Goal: Information Seeking & Learning: Find specific fact

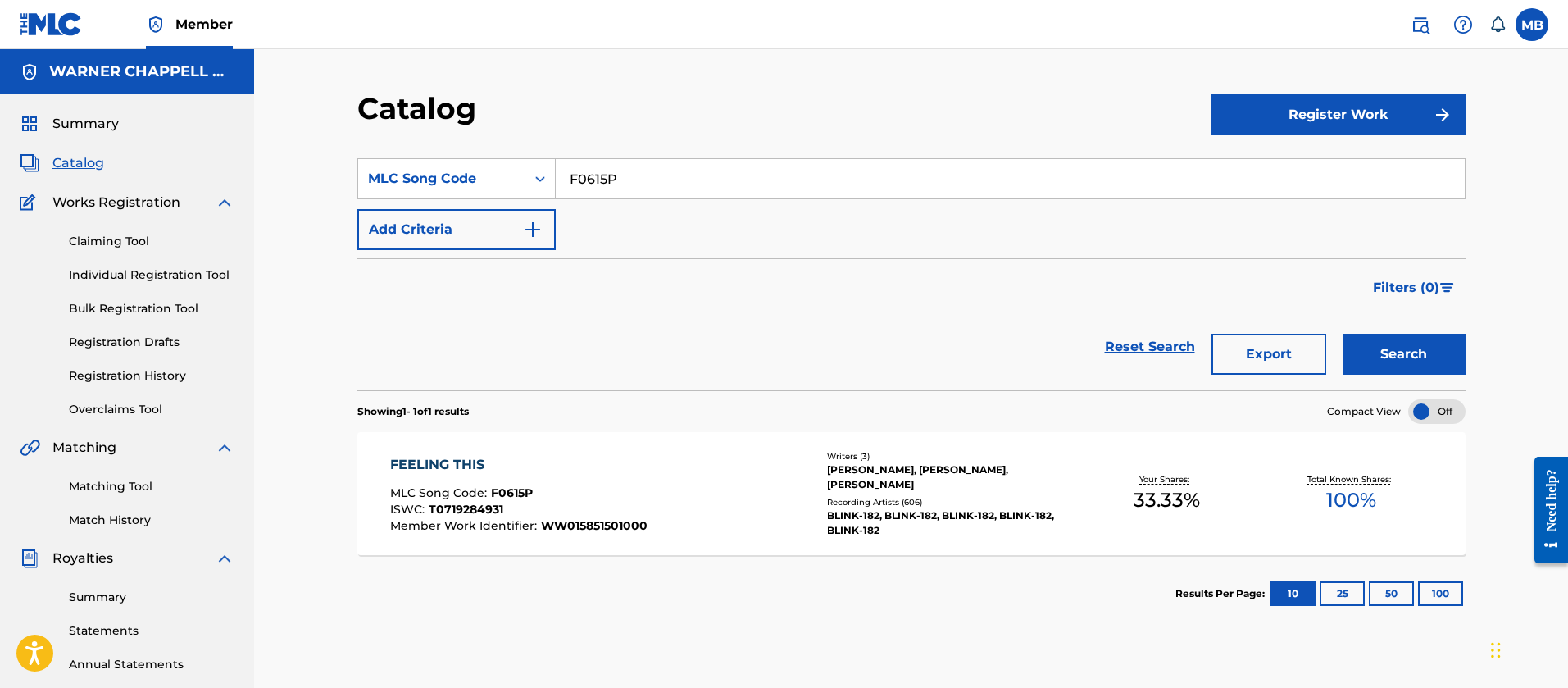
drag, startPoint x: 680, startPoint y: 196, endPoint x: 288, endPoint y: 174, distance: 392.6
click at [293, 176] on div "Catalog Register Work SearchWithCriteriabedd53fd-d550-4ce5-b1ef-a1c7ac6ac47c ML…" at bounding box center [911, 494] width 1315 height 889
type input "RA6Z17"
click at [1343, 334] on button "Search" at bounding box center [1404, 354] width 123 height 41
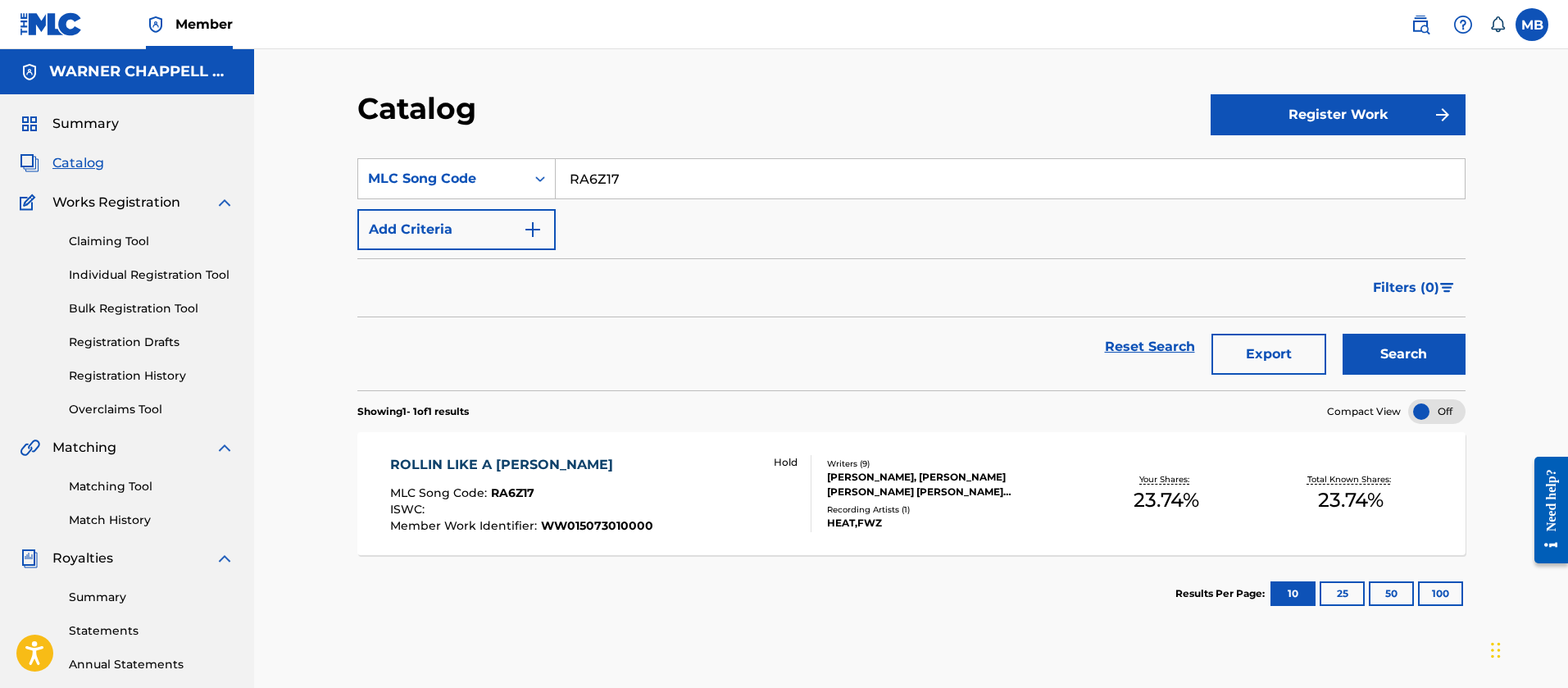
click at [666, 500] on div "ROLLIN LIKE A [PERSON_NAME] MLC Song Code : RA6Z17 ISWC : Member Work Identifie…" at bounding box center [600, 493] width 421 height 77
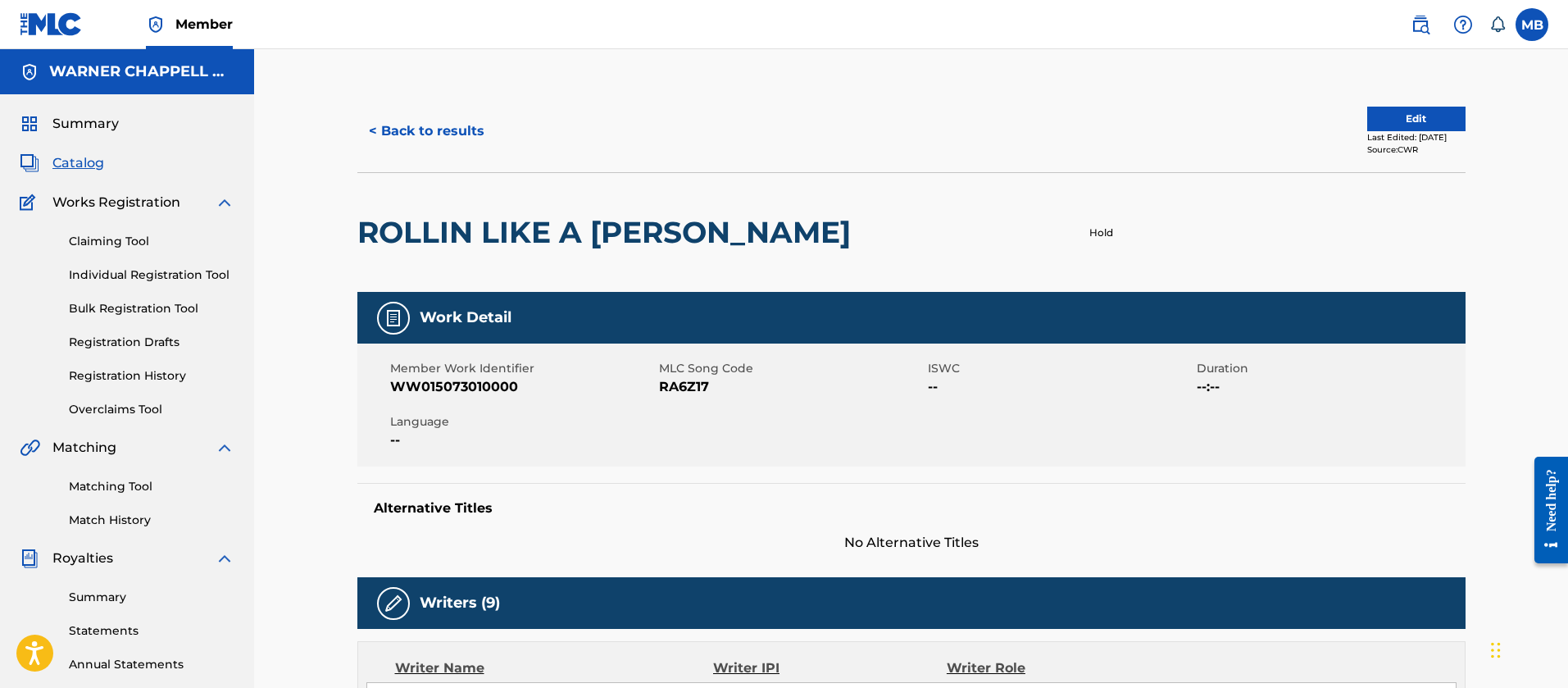
click at [438, 377] on span "WW015073010000" at bounding box center [523, 387] width 265 height 19
copy span "WW015073010000"
click at [461, 139] on button "< Back to results" at bounding box center [426, 131] width 139 height 41
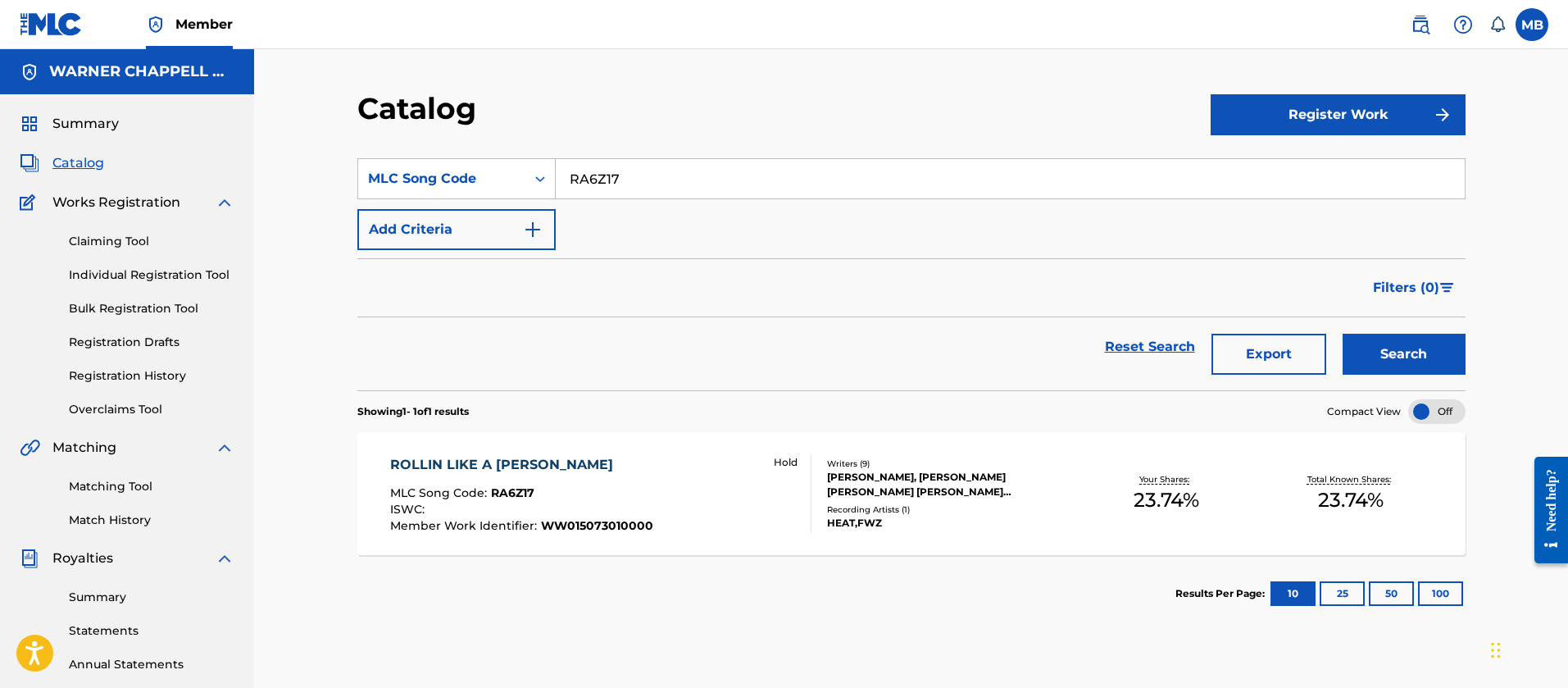
drag, startPoint x: 631, startPoint y: 176, endPoint x: 335, endPoint y: 147, distance: 297.4
click at [366, 147] on section "SearchWithCriteriabedd53fd-d550-4ce5-b1ef-a1c7ac6ac47c MLC Song Code RA6Z17 Add…" at bounding box center [911, 264] width 1108 height 252
paste input "VAL1L"
click at [1343, 334] on button "Search" at bounding box center [1404, 354] width 123 height 41
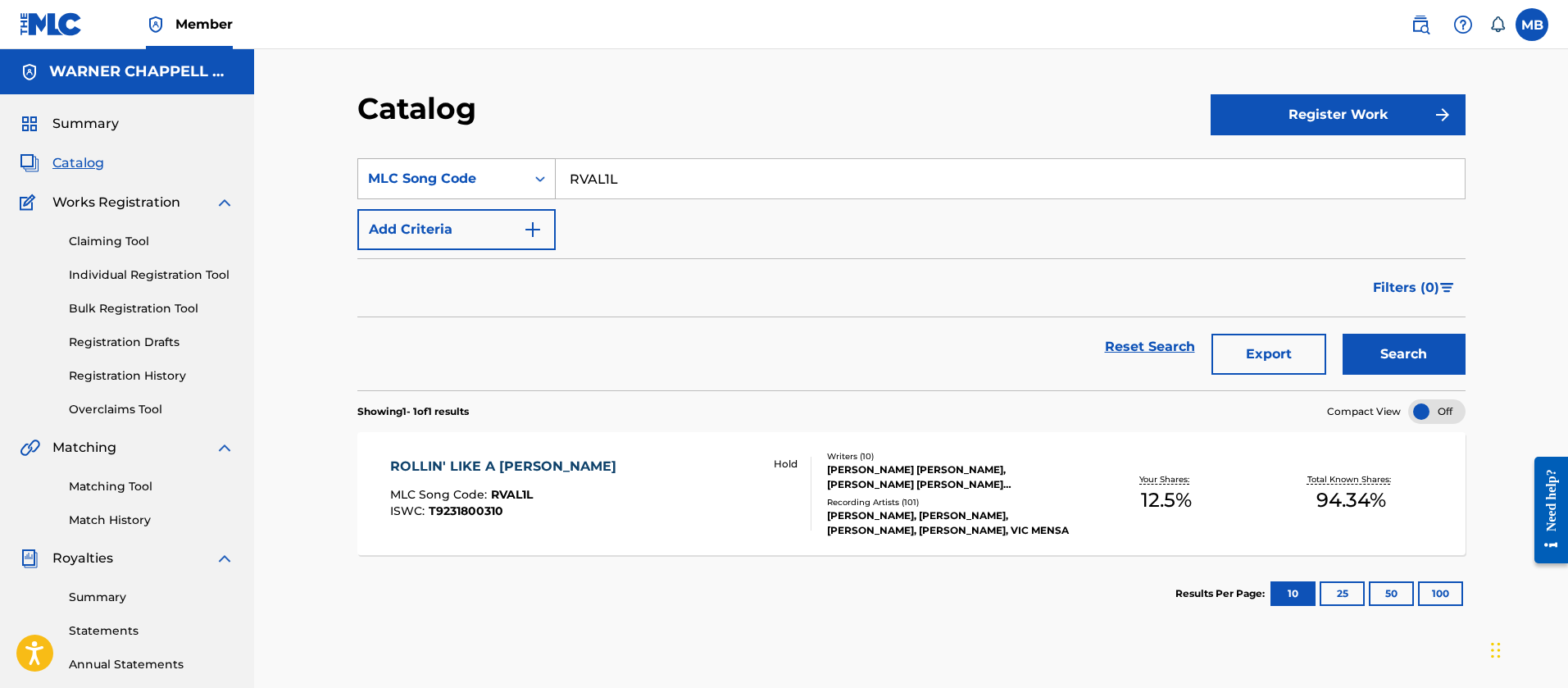
drag, startPoint x: 625, startPoint y: 180, endPoint x: 378, endPoint y: 161, distance: 247.7
click at [385, 163] on div "SearchWithCriteriabedd53fd-d550-4ce5-b1ef-a1c7ac6ac47c MLC Song Code RVAL1L" at bounding box center [911, 178] width 1108 height 41
paste input "MB31RC"
type input "MB31RC"
click at [1343, 334] on button "Search" at bounding box center [1404, 354] width 123 height 41
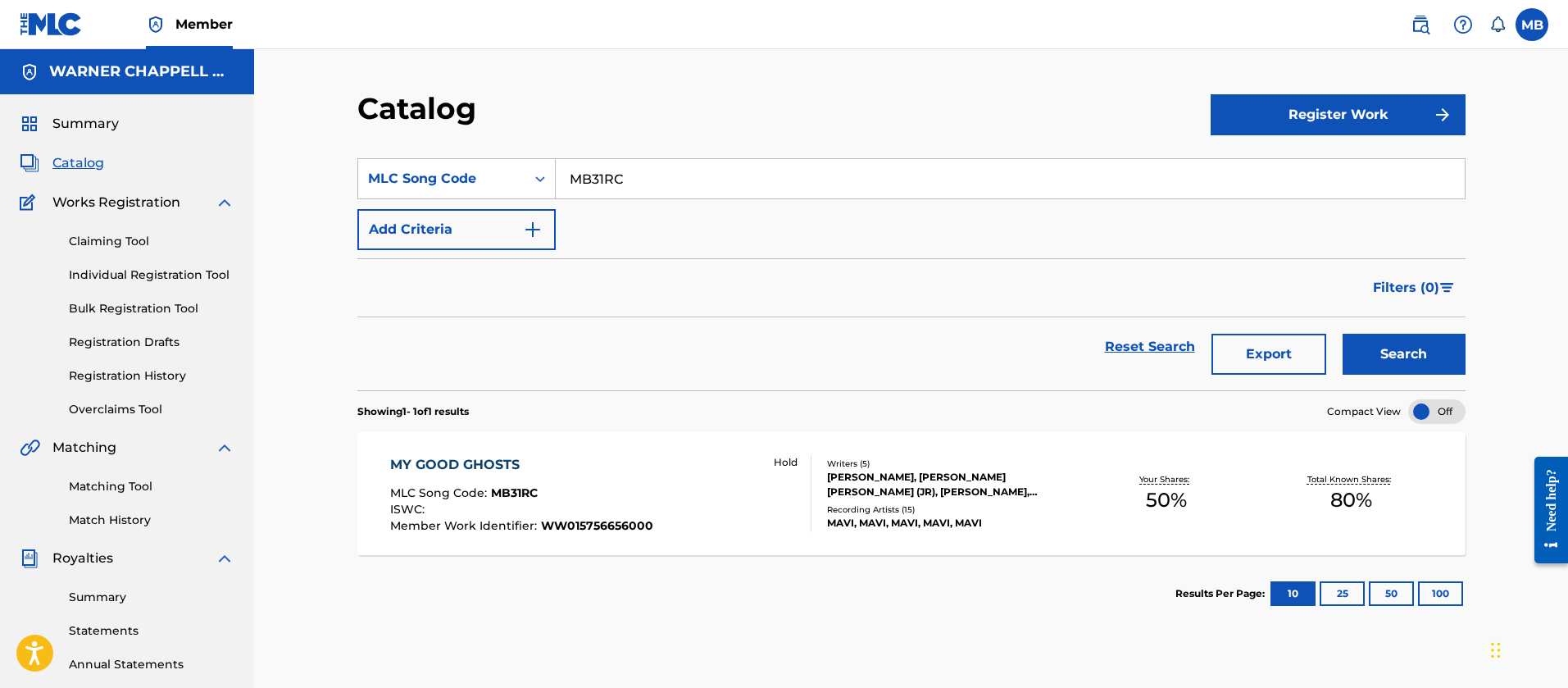
click at [651, 478] on div "MY GOOD GHOSTS MLC Song Code : MB31RC ISWC : Member Work Identifier : WW0157566…" at bounding box center [600, 493] width 421 height 77
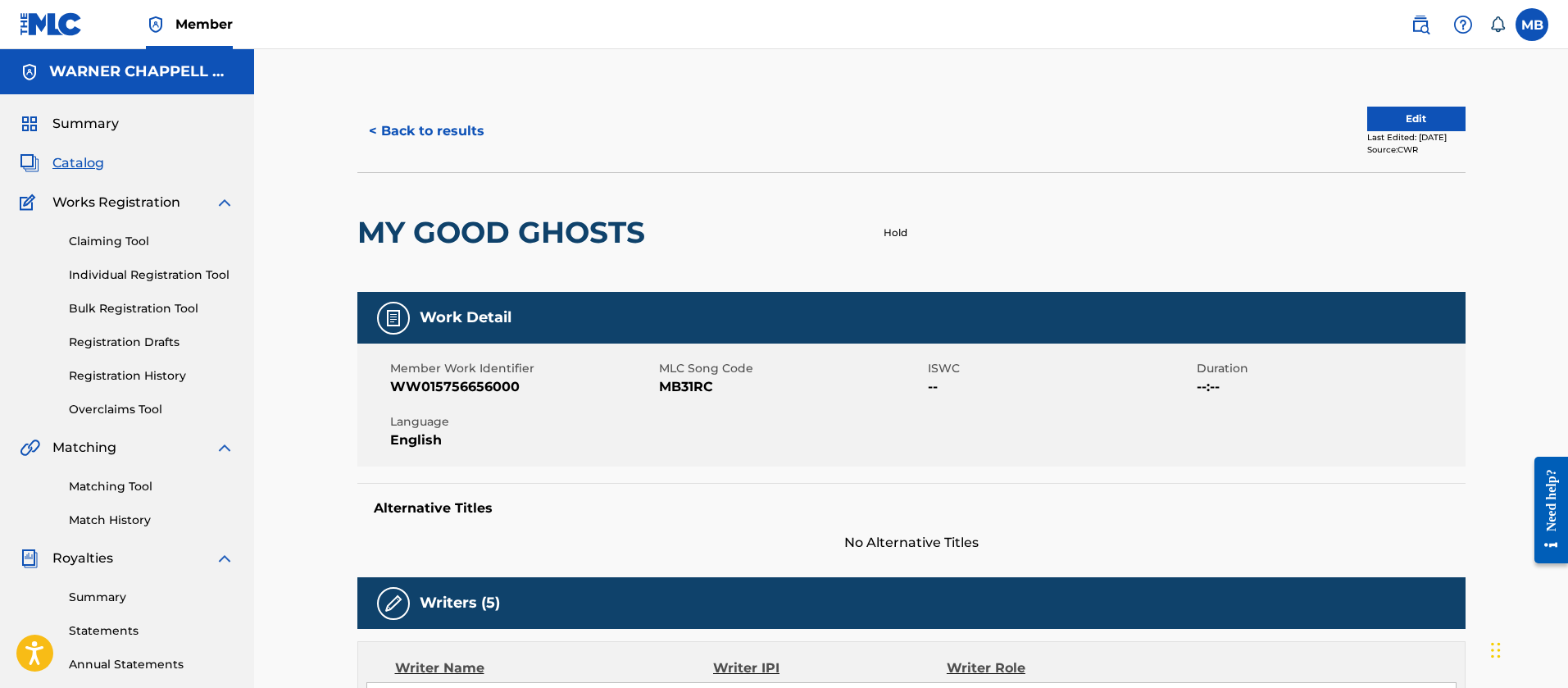
click at [427, 384] on span "WW015756656000" at bounding box center [523, 387] width 265 height 19
copy span "WW015756656000"
click at [68, 163] on span "Catalog" at bounding box center [78, 163] width 52 height 19
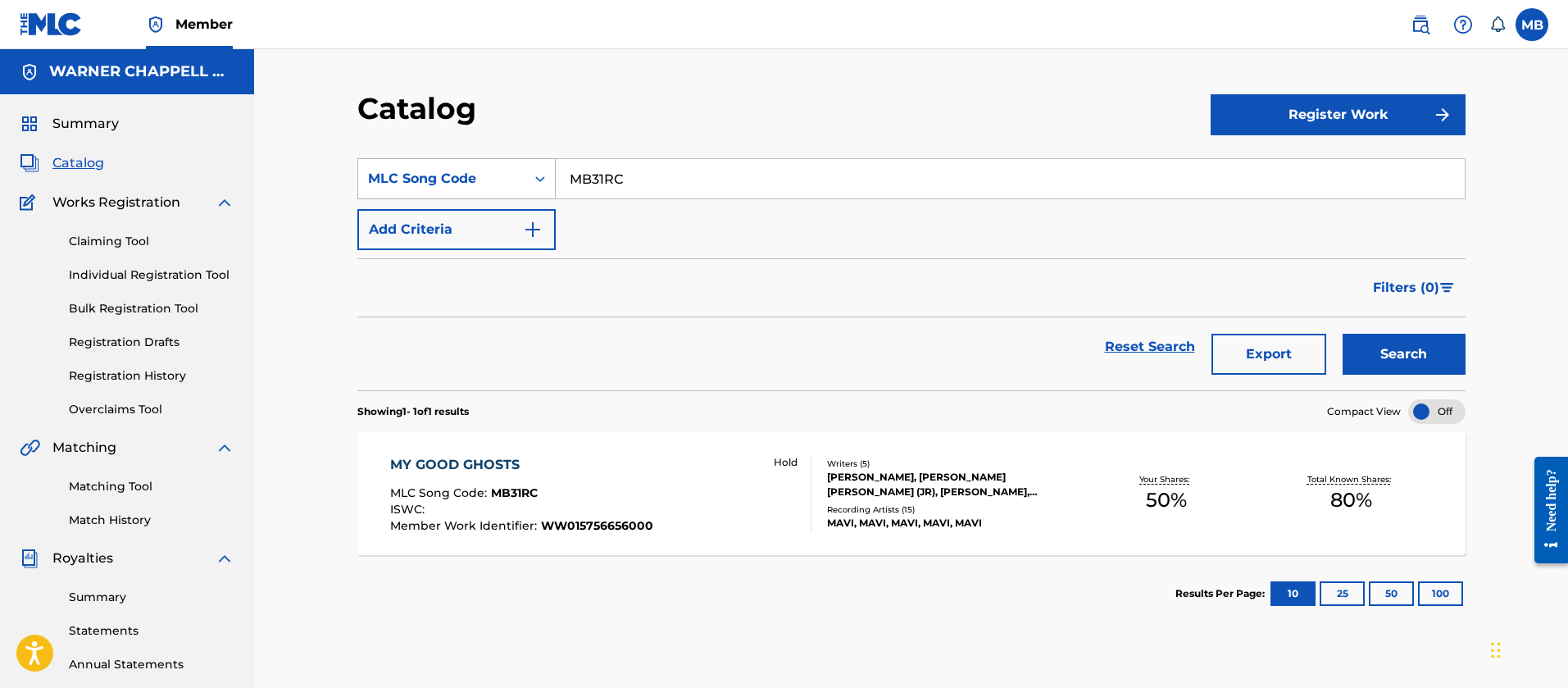
drag, startPoint x: 544, startPoint y: 164, endPoint x: 399, endPoint y: 159, distance: 145.1
click at [402, 159] on div "SearchWithCriteriabedd53fd-d550-4ce5-b1ef-a1c7ac6ac47c MLC Song Code MB31RC" at bounding box center [911, 178] width 1108 height 41
click at [690, 182] on input "MB31RC" at bounding box center [1011, 178] width 909 height 40
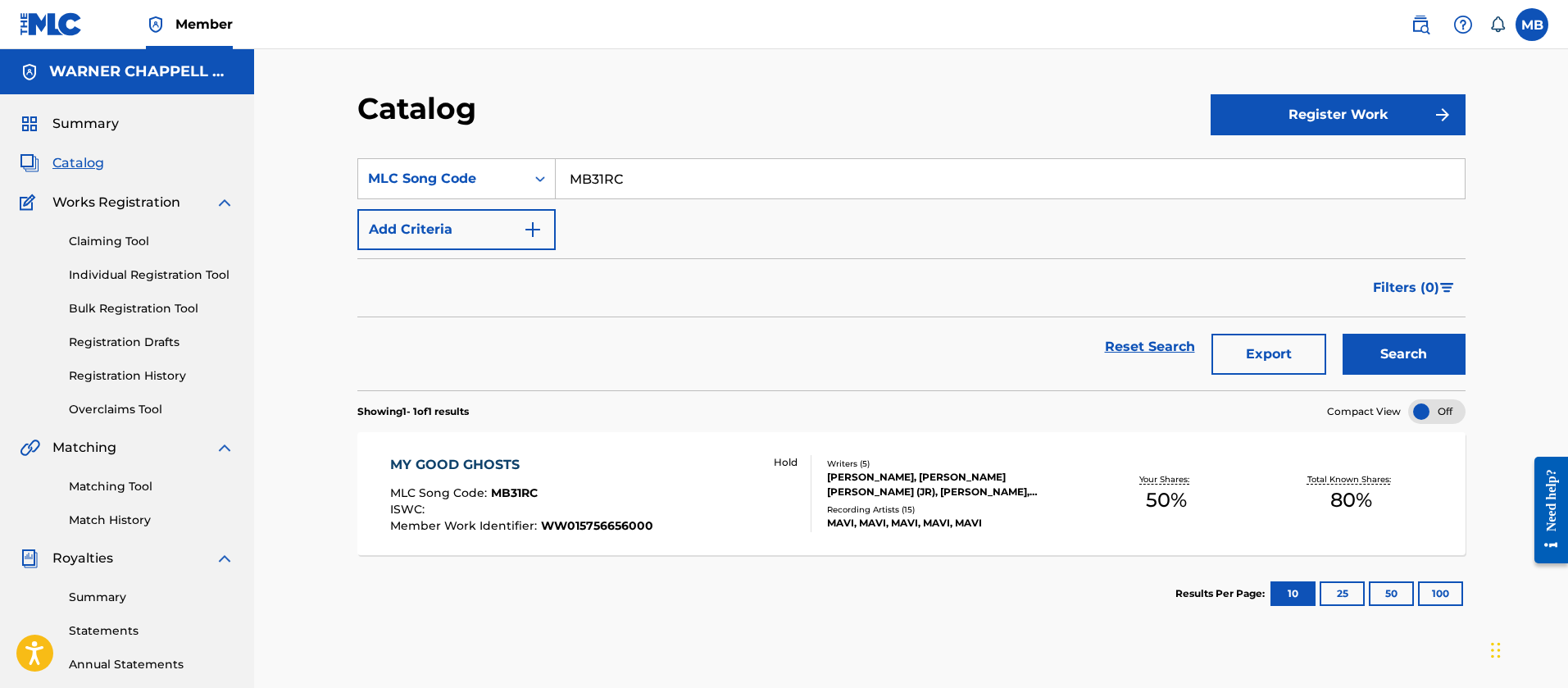
paste input "CV9538"
click at [1343, 334] on button "Search" at bounding box center [1404, 354] width 123 height 41
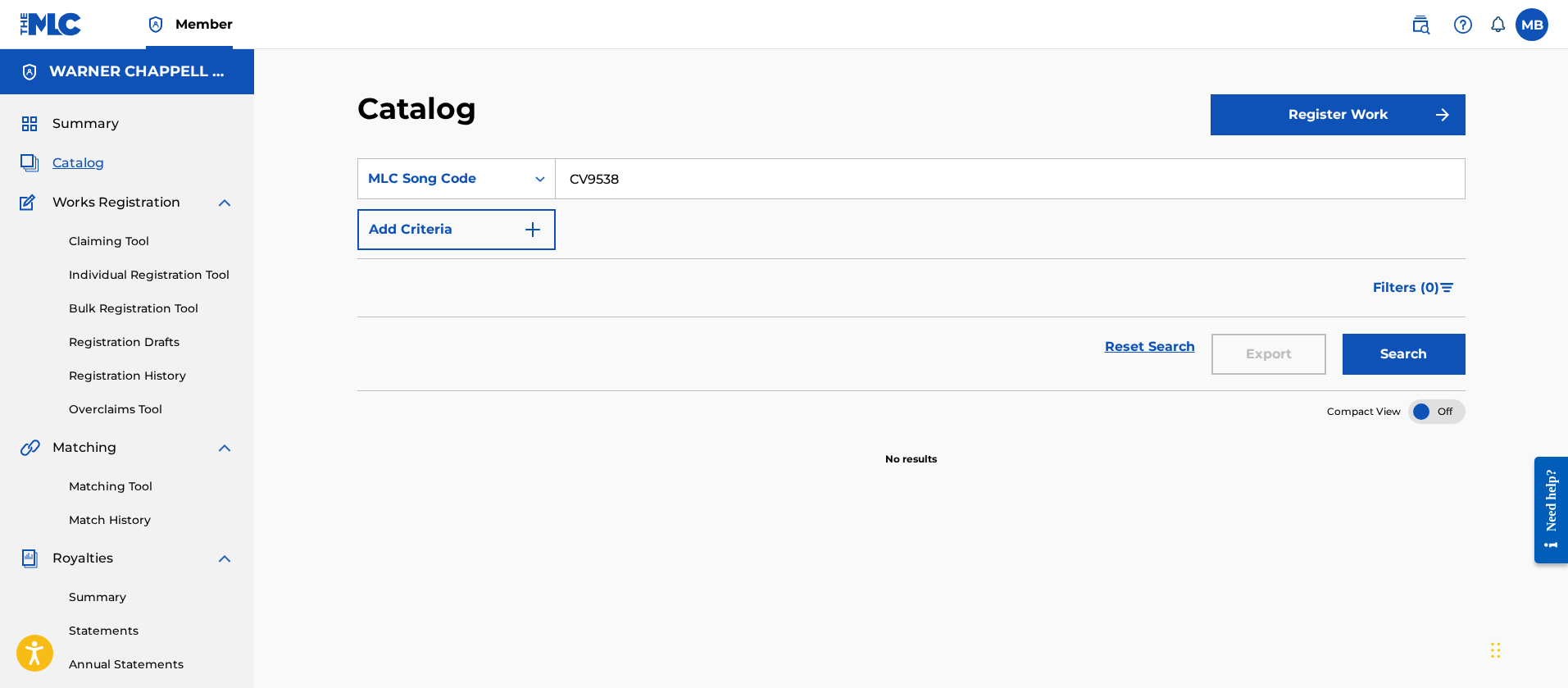
drag, startPoint x: 645, startPoint y: 168, endPoint x: 316, endPoint y: 110, distance: 334.1
click at [332, 116] on div "Catalog Register Work SearchWithCriteriabedd53fd-d550-4ce5-b1ef-a1c7ac6ac47c ML…" at bounding box center [911, 494] width 1315 height 889
paste input "A8K4"
click at [1343, 334] on button "Search" at bounding box center [1404, 354] width 123 height 41
drag, startPoint x: 656, startPoint y: 158, endPoint x: 452, endPoint y: 129, distance: 206.1
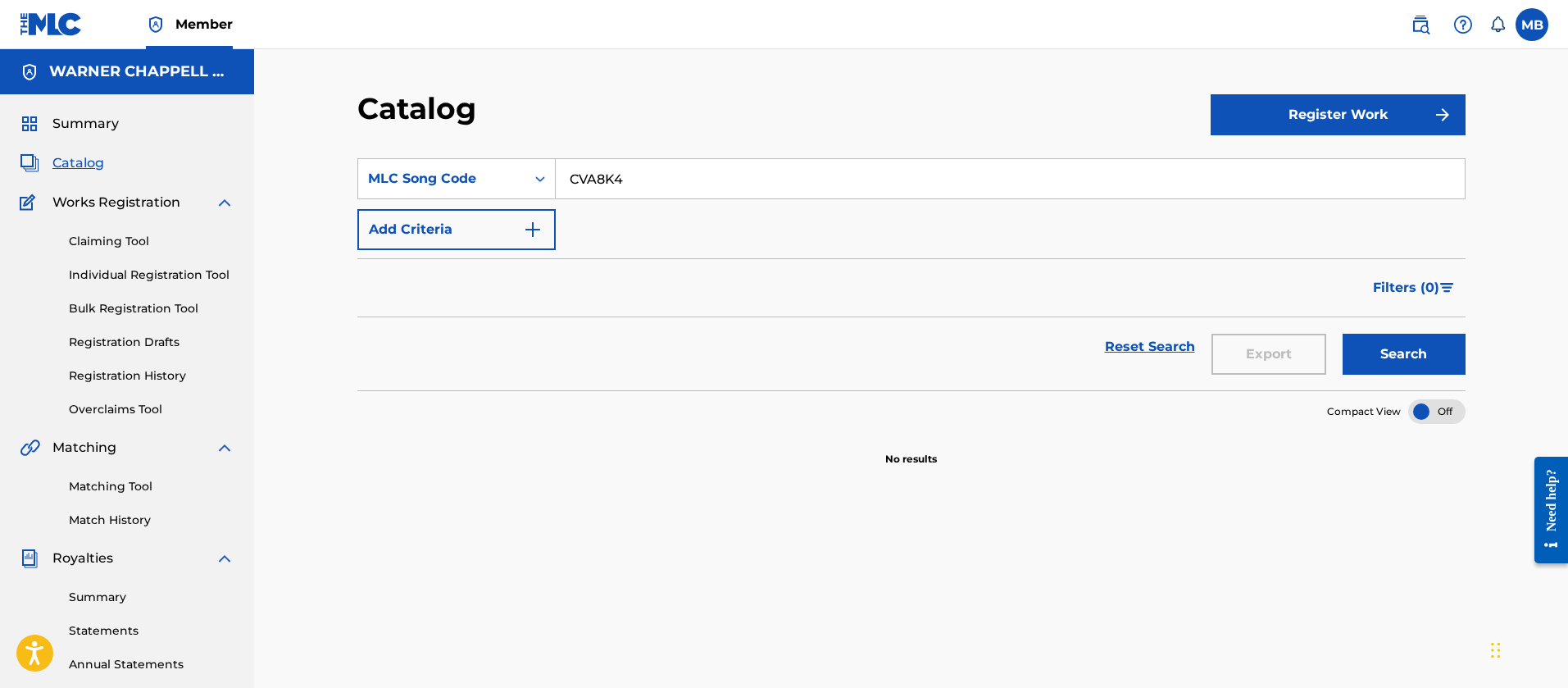
click at [470, 136] on div "Catalog Register Work SearchWithCriteriabedd53fd-d550-4ce5-b1ef-a1c7ac6ac47c ML…" at bounding box center [912, 514] width 1148 height 848
paste input "Z9599V"
click at [1343, 334] on button "Search" at bounding box center [1404, 354] width 123 height 41
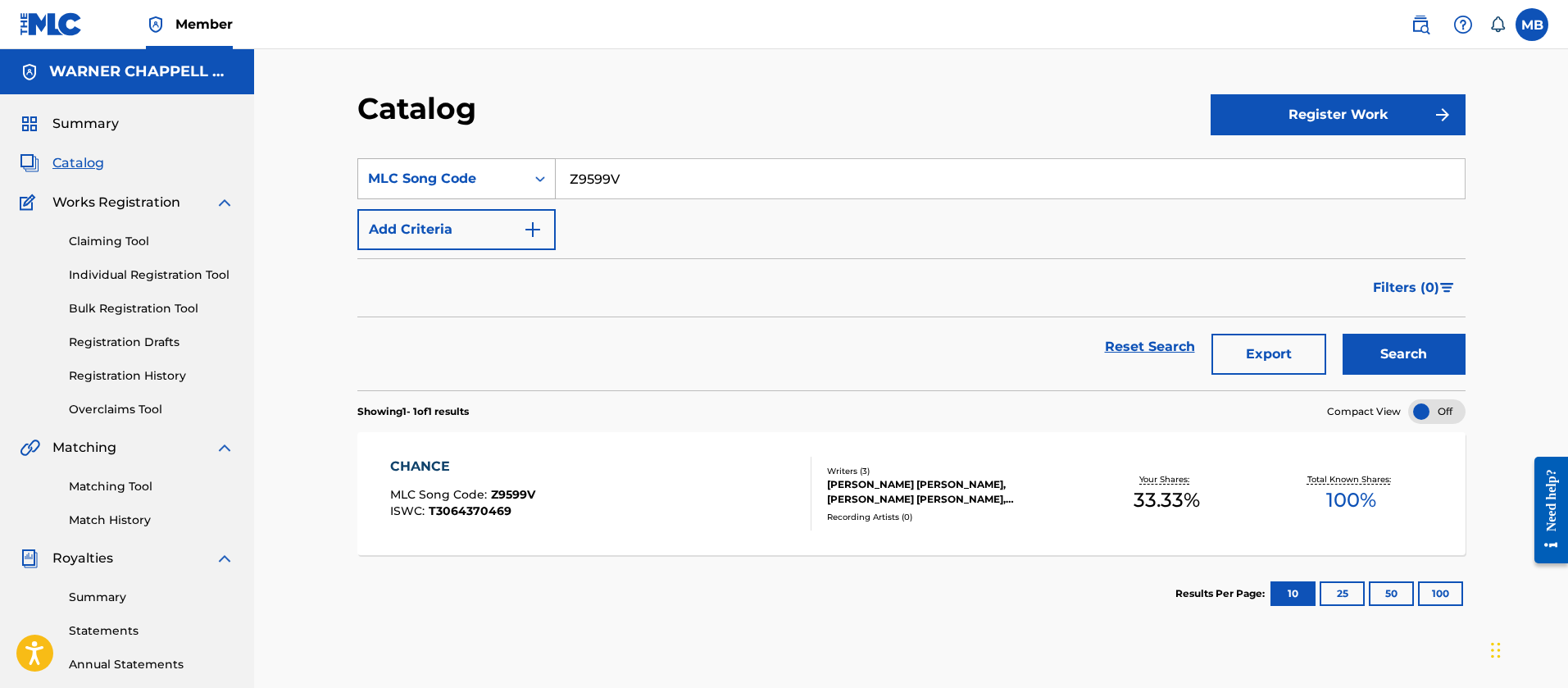
drag, startPoint x: 634, startPoint y: 177, endPoint x: 396, endPoint y: 166, distance: 238.3
click at [402, 167] on div "SearchWithCriteriabedd53fd-d550-4ce5-b1ef-a1c7ac6ac47c MLC Song Code Z9599V" at bounding box center [911, 178] width 1108 height 41
paste input "G05774"
type input "G05774"
click at [1343, 334] on button "Search" at bounding box center [1404, 354] width 123 height 41
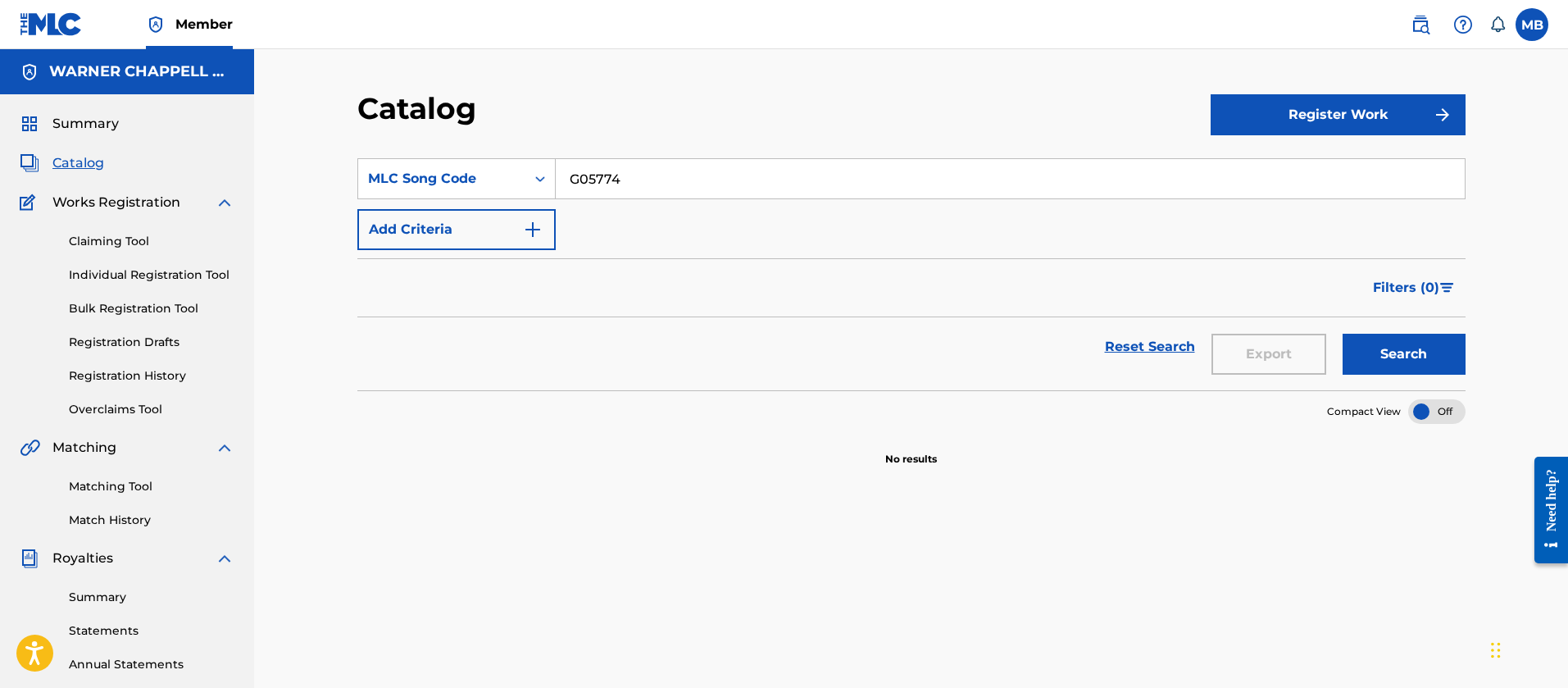
click at [1434, 31] on link at bounding box center [1421, 24] width 33 height 33
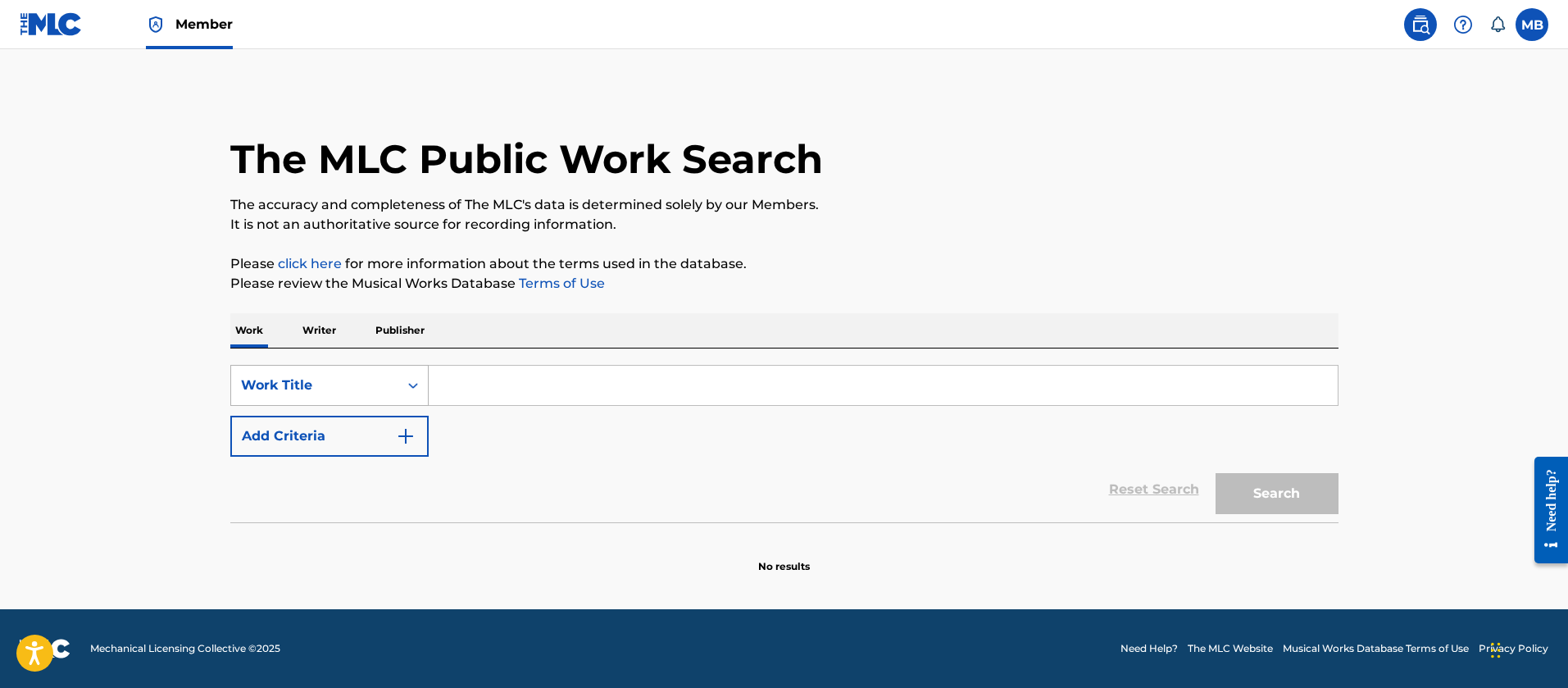
click at [301, 385] on div "Work Title" at bounding box center [314, 385] width 147 height 19
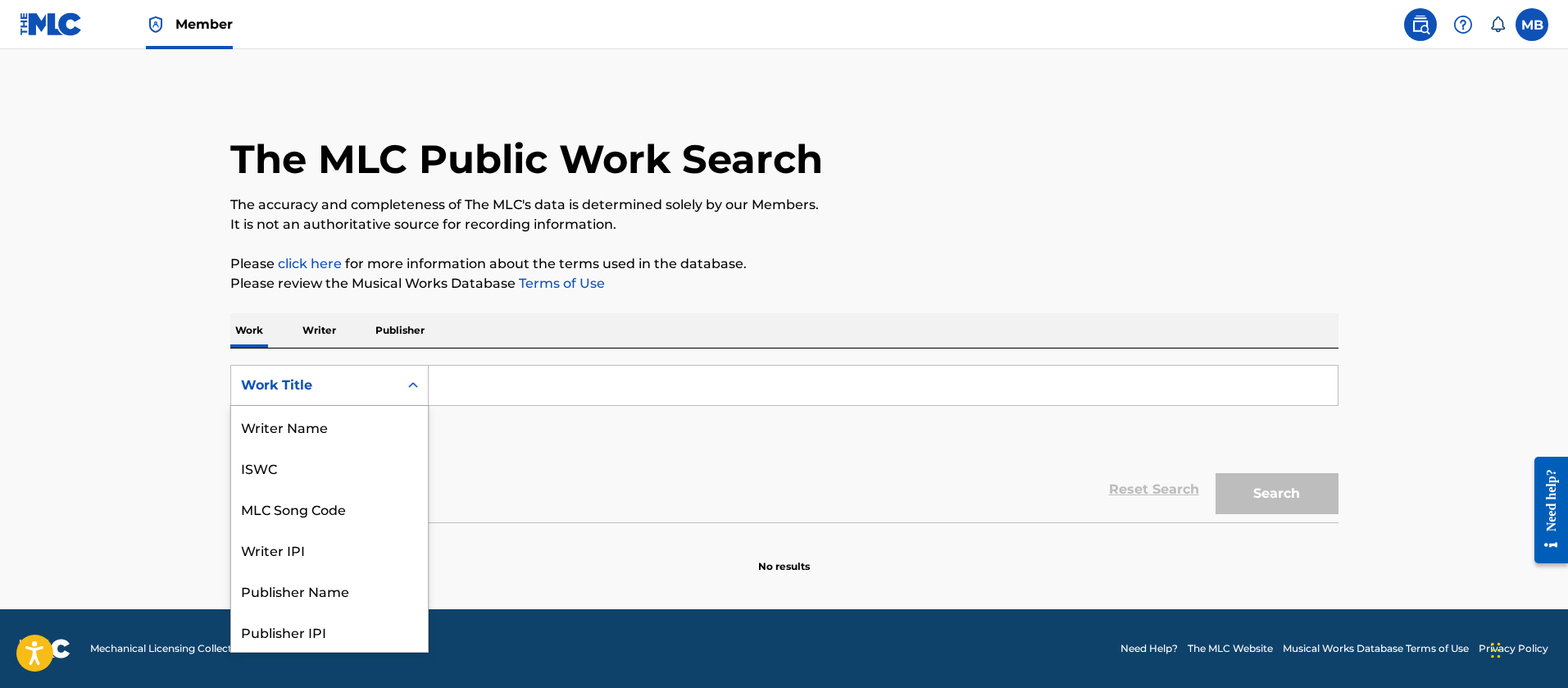
scroll to position [82, 0]
click at [329, 445] on div "MLC Song Code" at bounding box center [329, 427] width 197 height 41
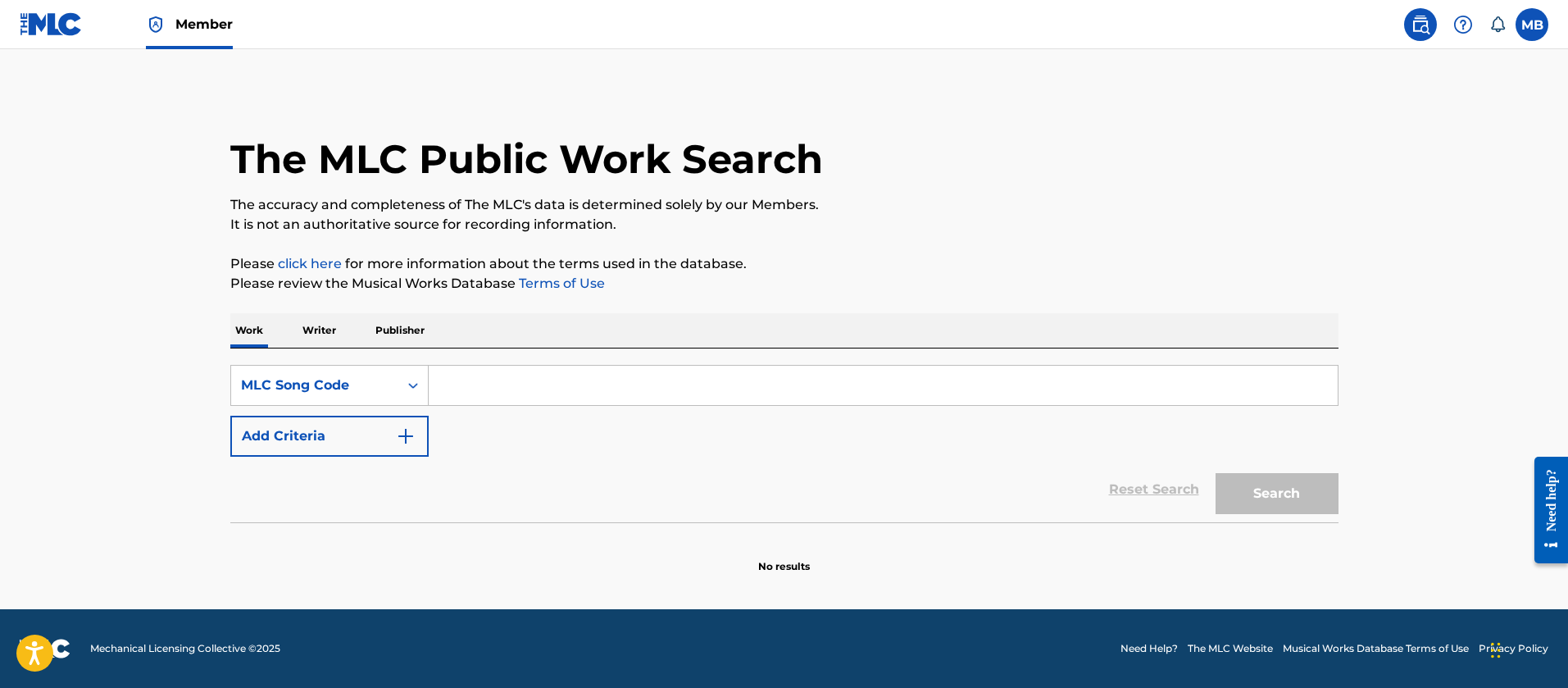
click at [494, 390] on input "Search Form" at bounding box center [884, 385] width 909 height 40
paste input "G05774"
type input "G05774"
click at [1216, 473] on button "Search" at bounding box center [1277, 494] width 123 height 41
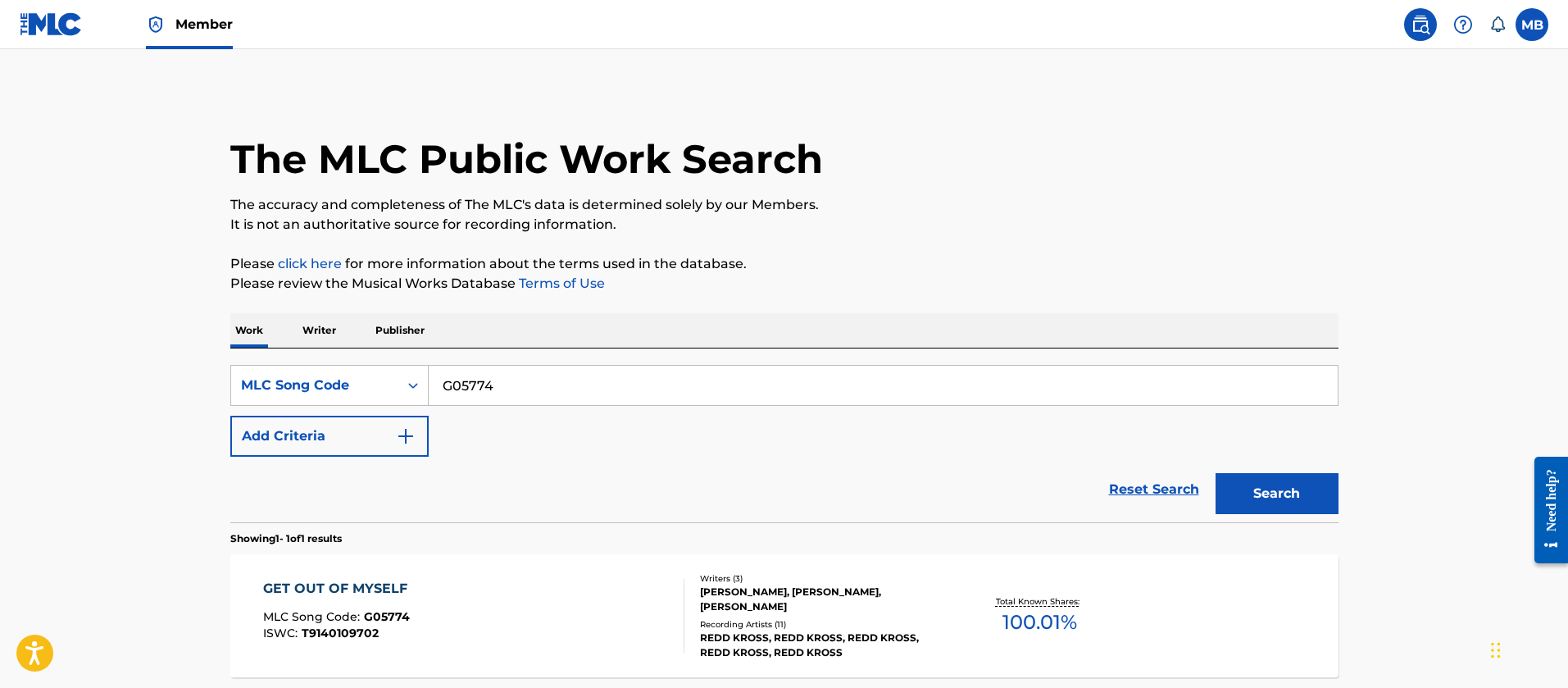
click at [529, 549] on section "GET OUT OF MYSELF MLC Song Code : G05774 ISWC : T9140109702 Writers ( 3 ) [PERS…" at bounding box center [784, 611] width 1108 height 132
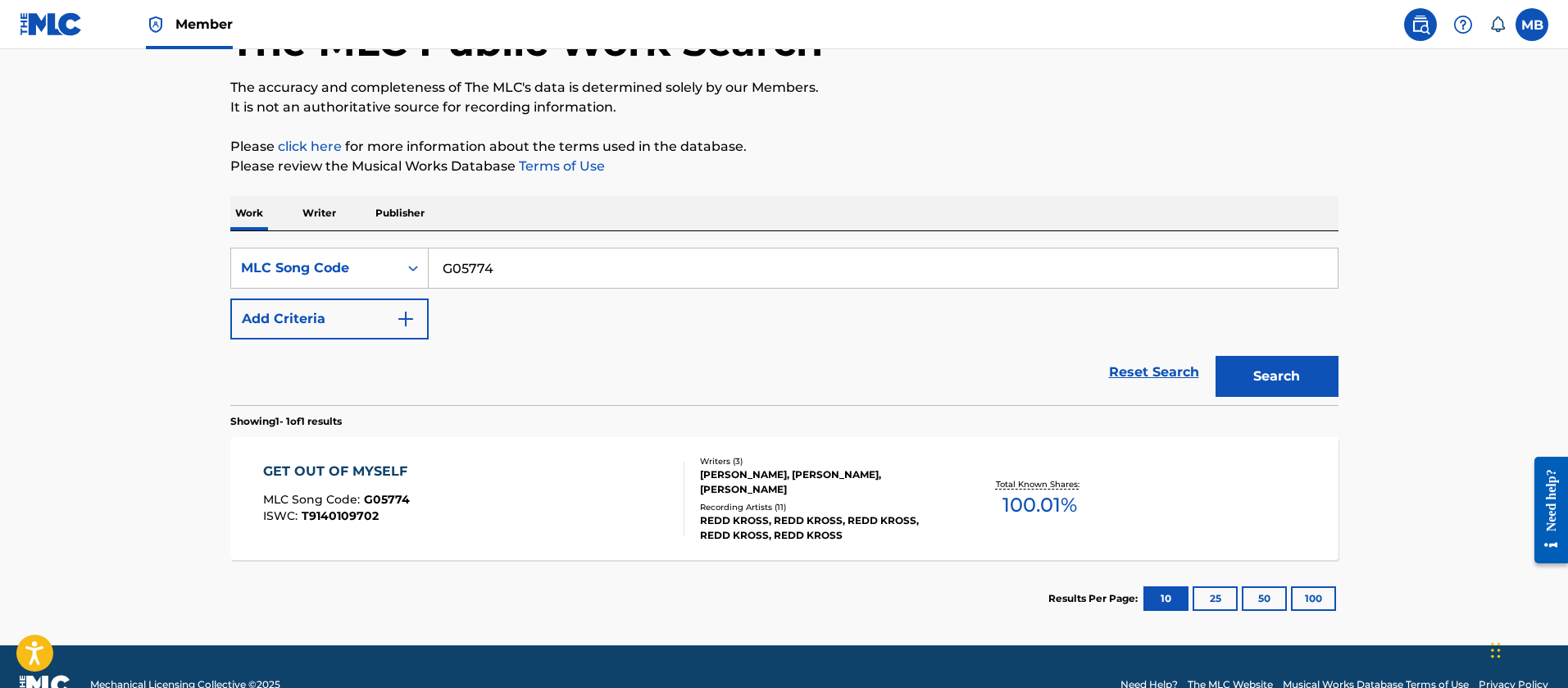
scroll to position [154, 0]
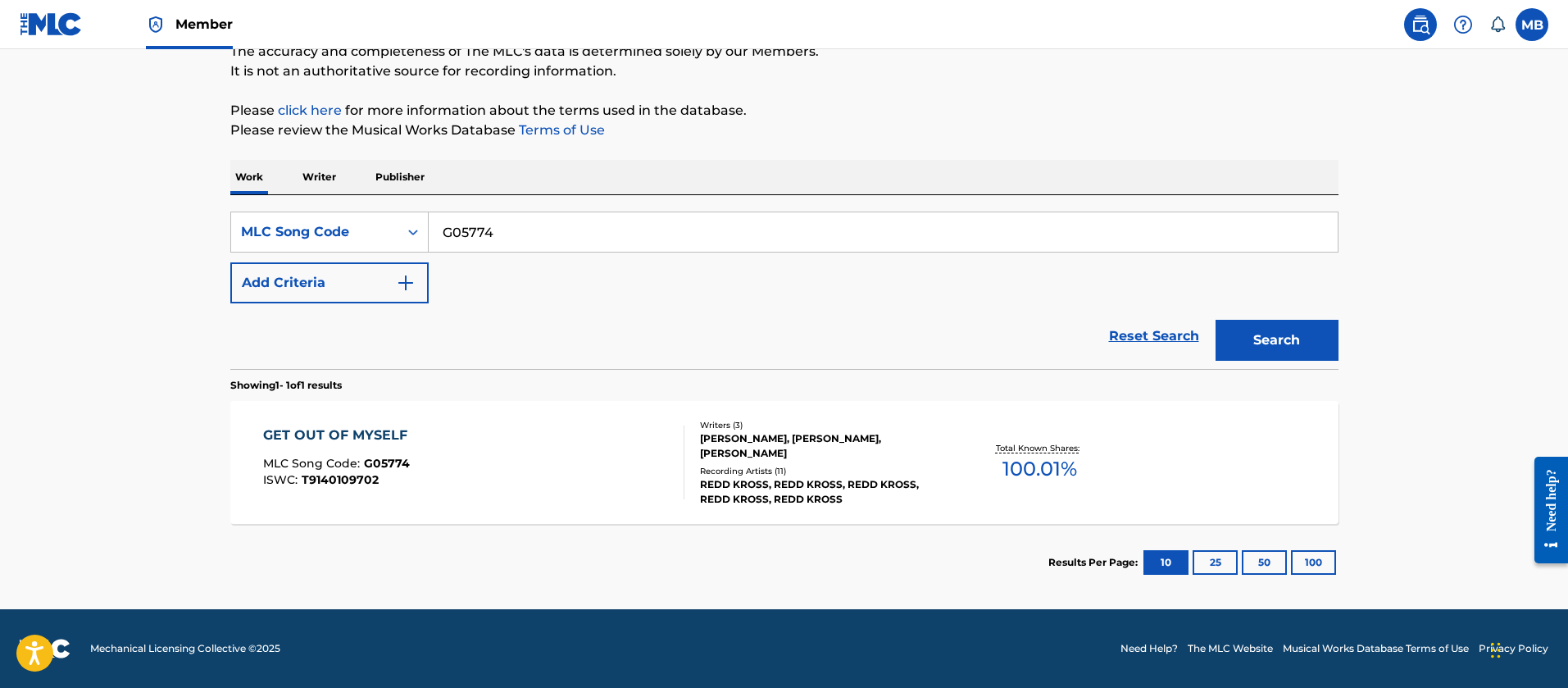
click at [502, 472] on div "GET OUT OF MYSELF MLC Song Code : G05774 ISWC : T9140109702" at bounding box center [473, 463] width 421 height 74
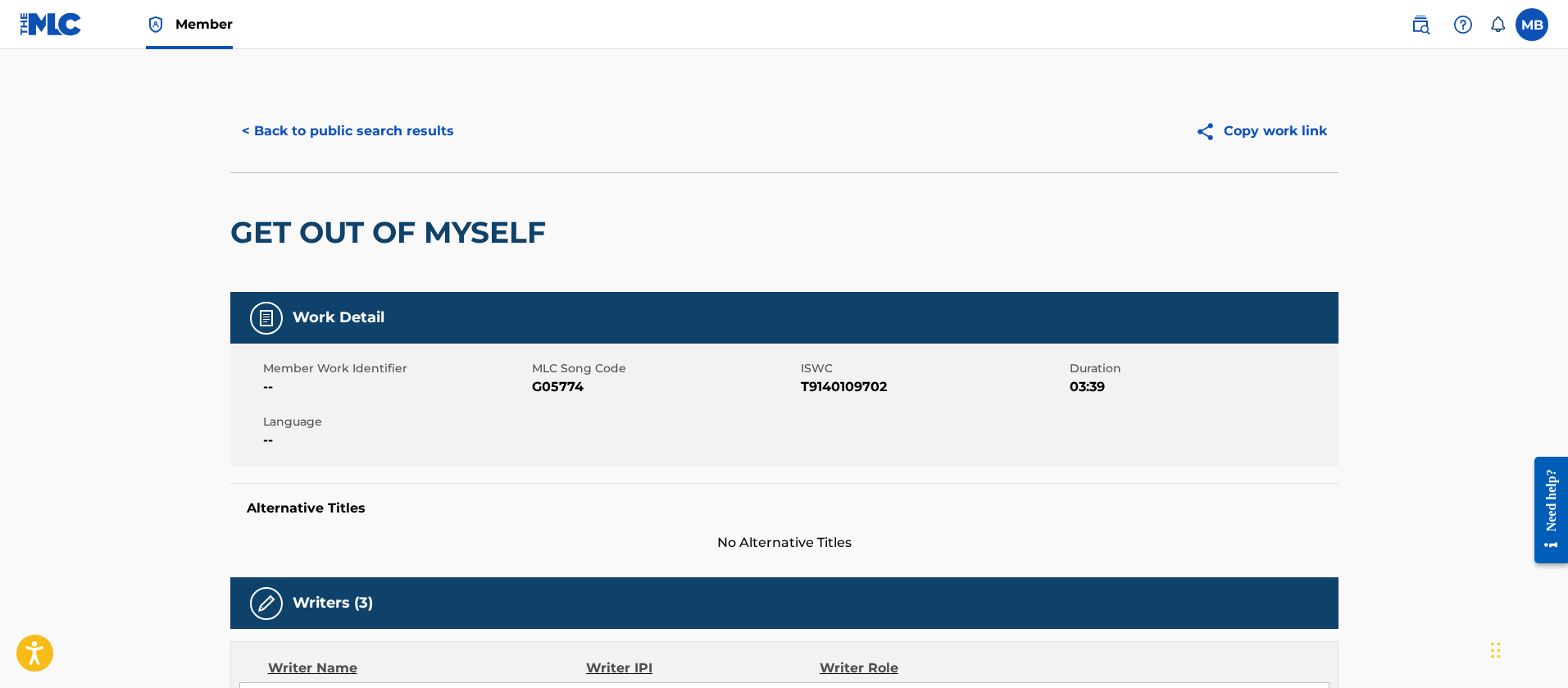
click at [388, 218] on h2 "GET OUT OF MYSELF" at bounding box center [392, 232] width 324 height 37
copy div "GET OUT OF MYSELF"
click at [369, 142] on button "< Back to public search results" at bounding box center [348, 131] width 236 height 41
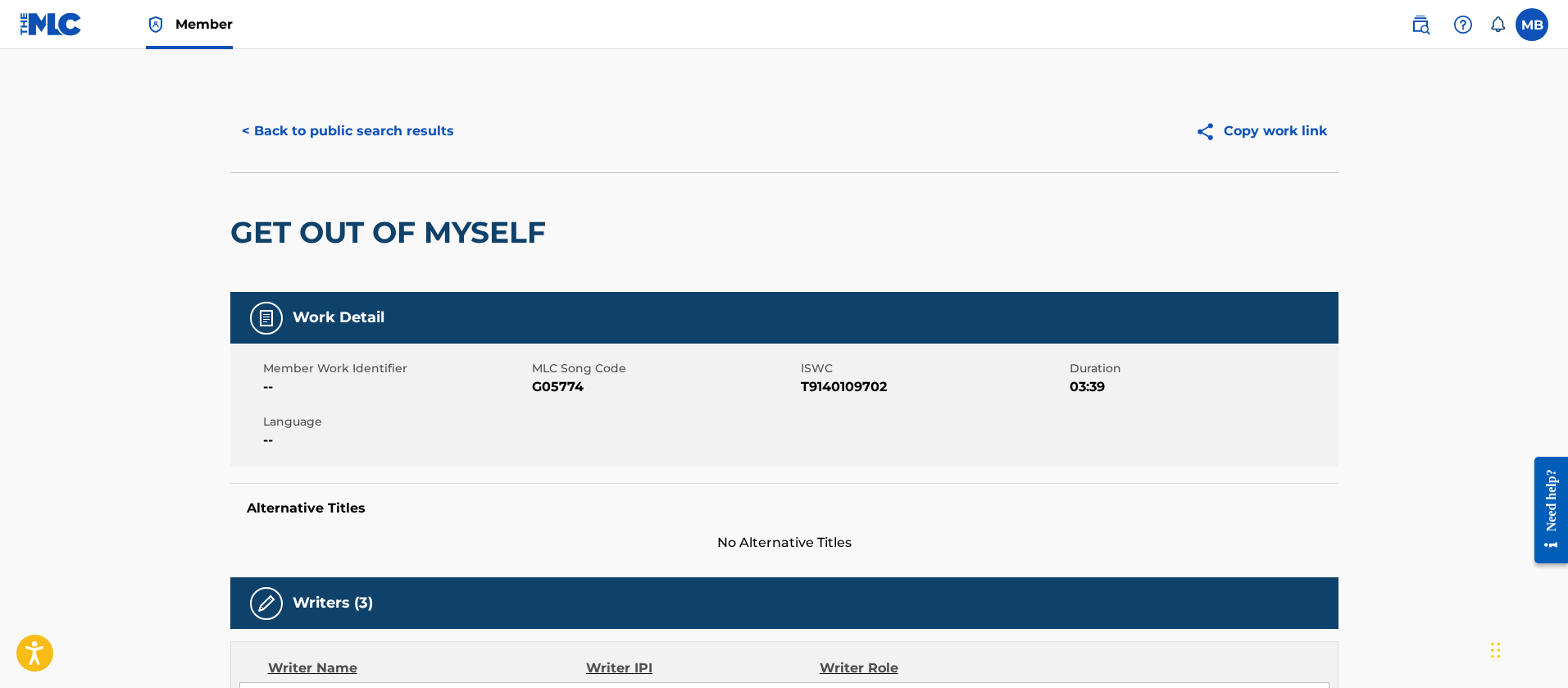
scroll to position [110, 0]
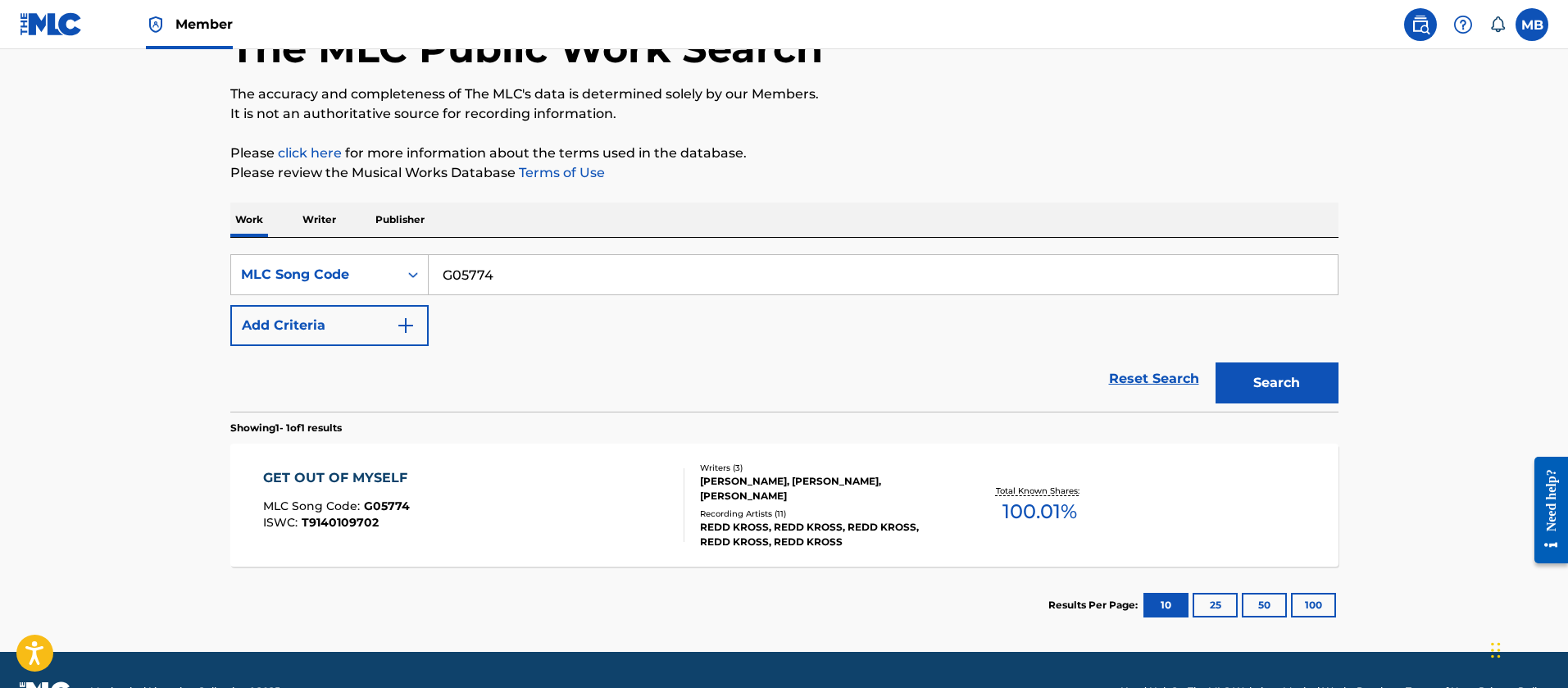
drag, startPoint x: 580, startPoint y: 259, endPoint x: 217, endPoint y: 252, distance: 363.1
click at [237, 258] on div "SearchWithCriteriaffb8e9ed-7306-42fa-86c0-0d9705152477 MLC Song Code G05774" at bounding box center [784, 275] width 1108 height 41
paste input "U24395"
type input "U24395"
click at [1216, 362] on button "Search" at bounding box center [1277, 382] width 123 height 41
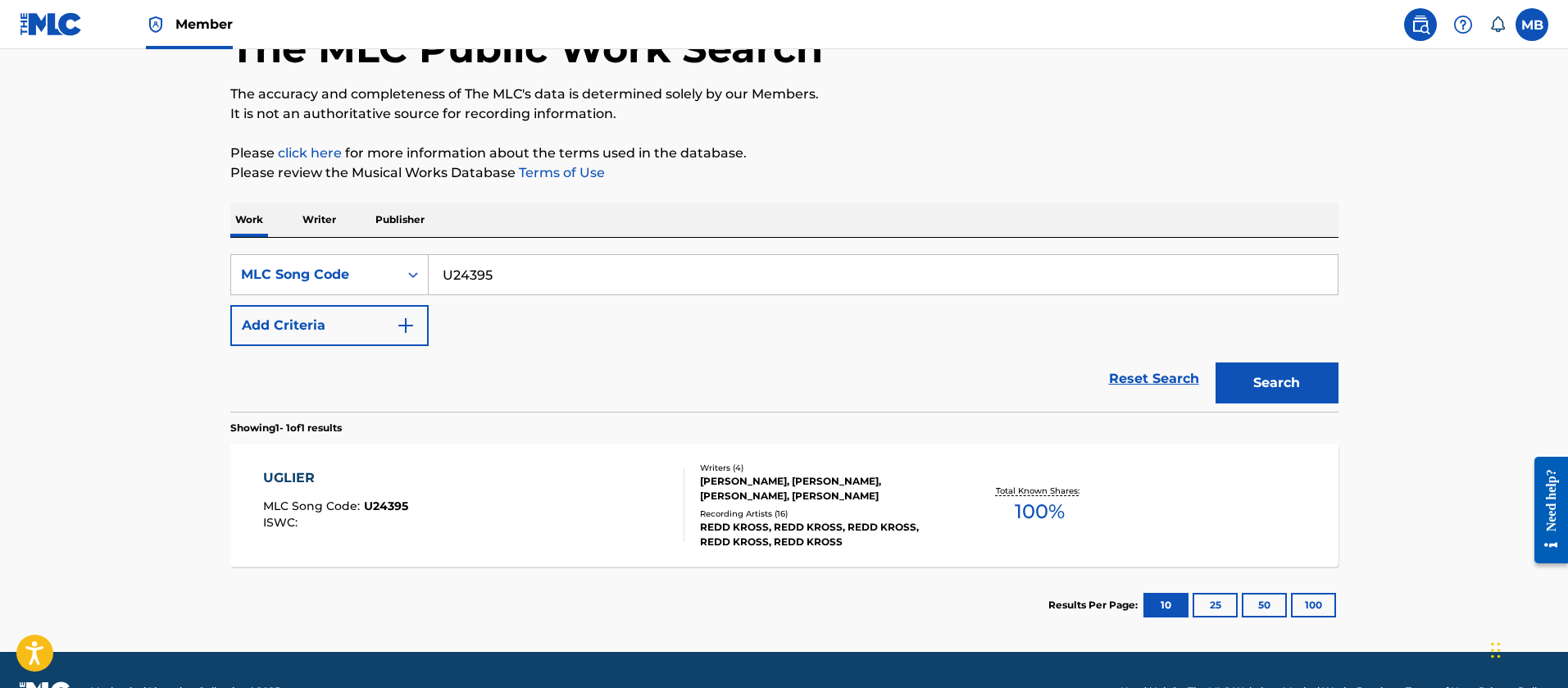
click at [509, 525] on div "UGLIER MLC Song Code : U24395 ISWC :" at bounding box center [473, 505] width 421 height 74
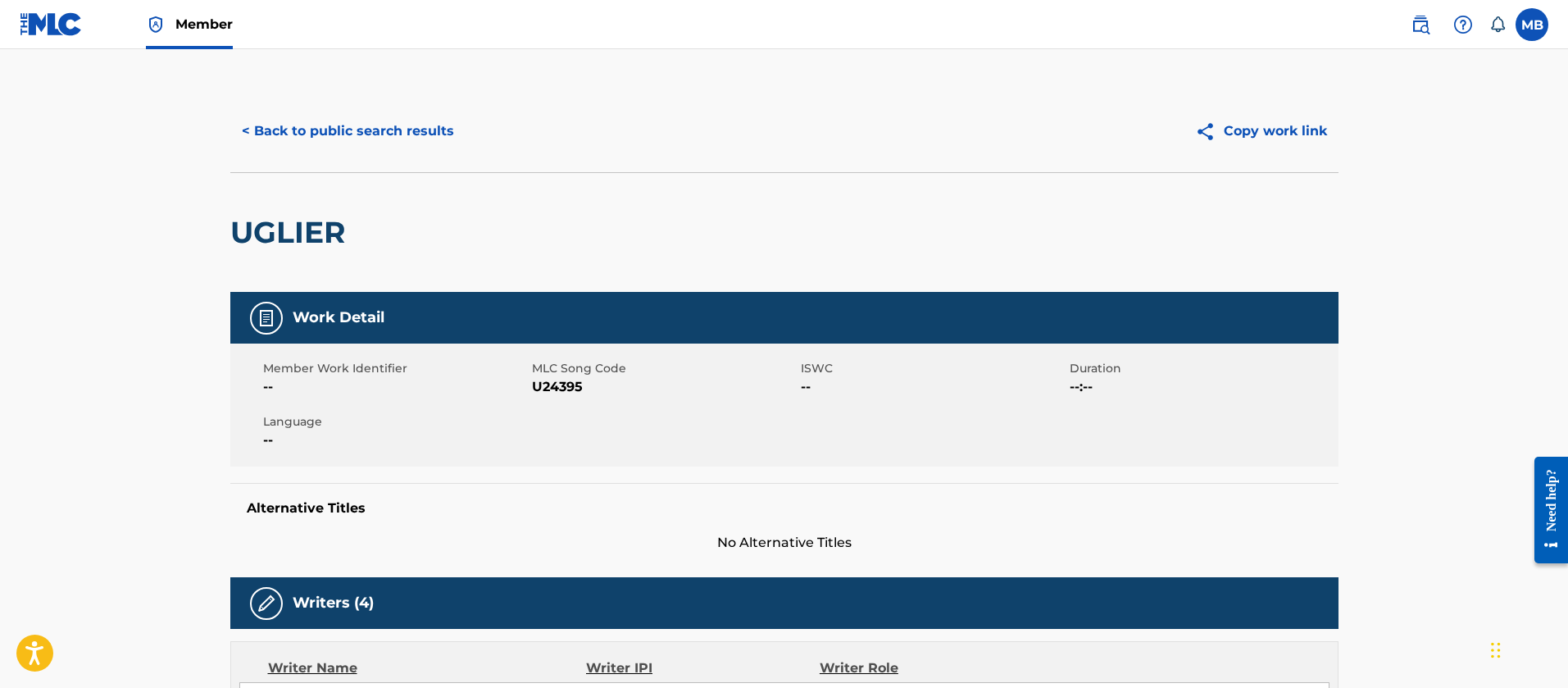
click at [317, 141] on button "< Back to public search results" at bounding box center [348, 131] width 236 height 41
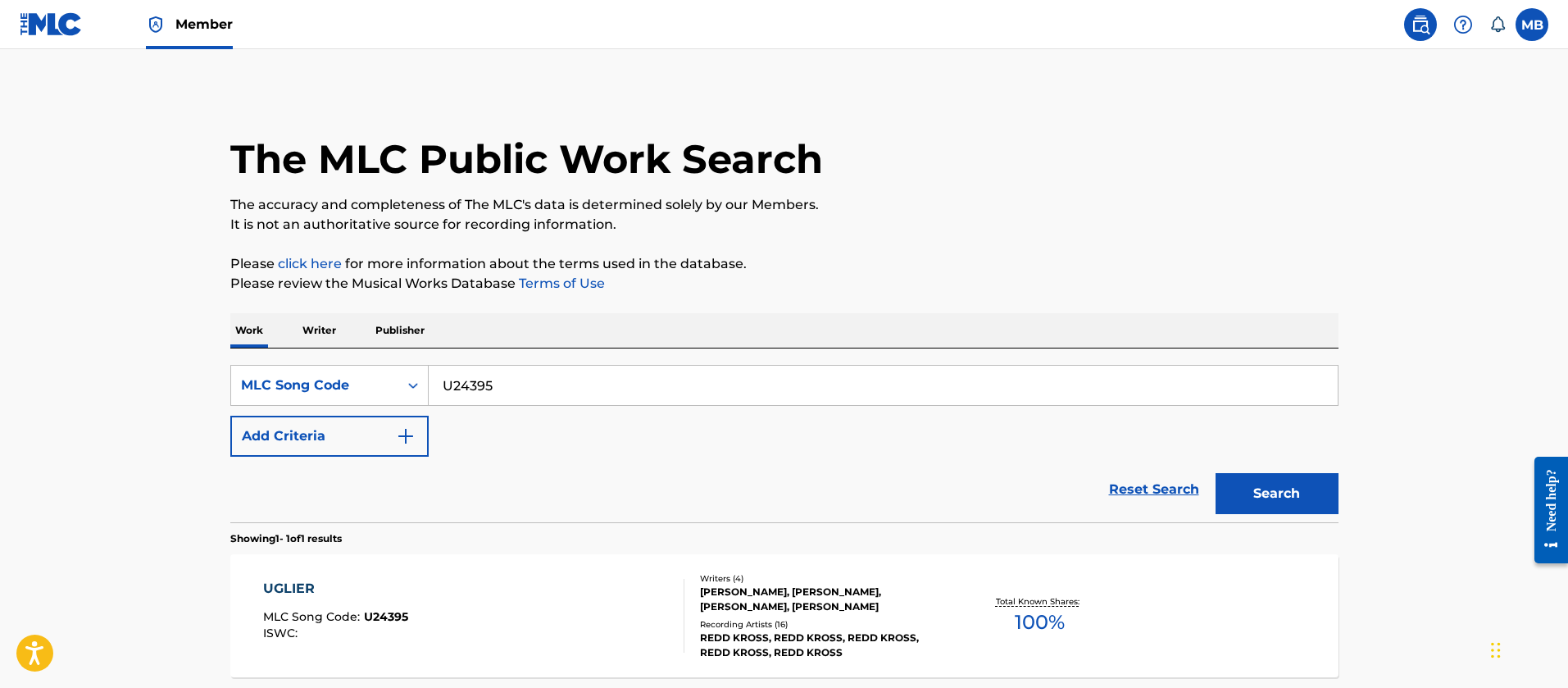
scroll to position [110, 0]
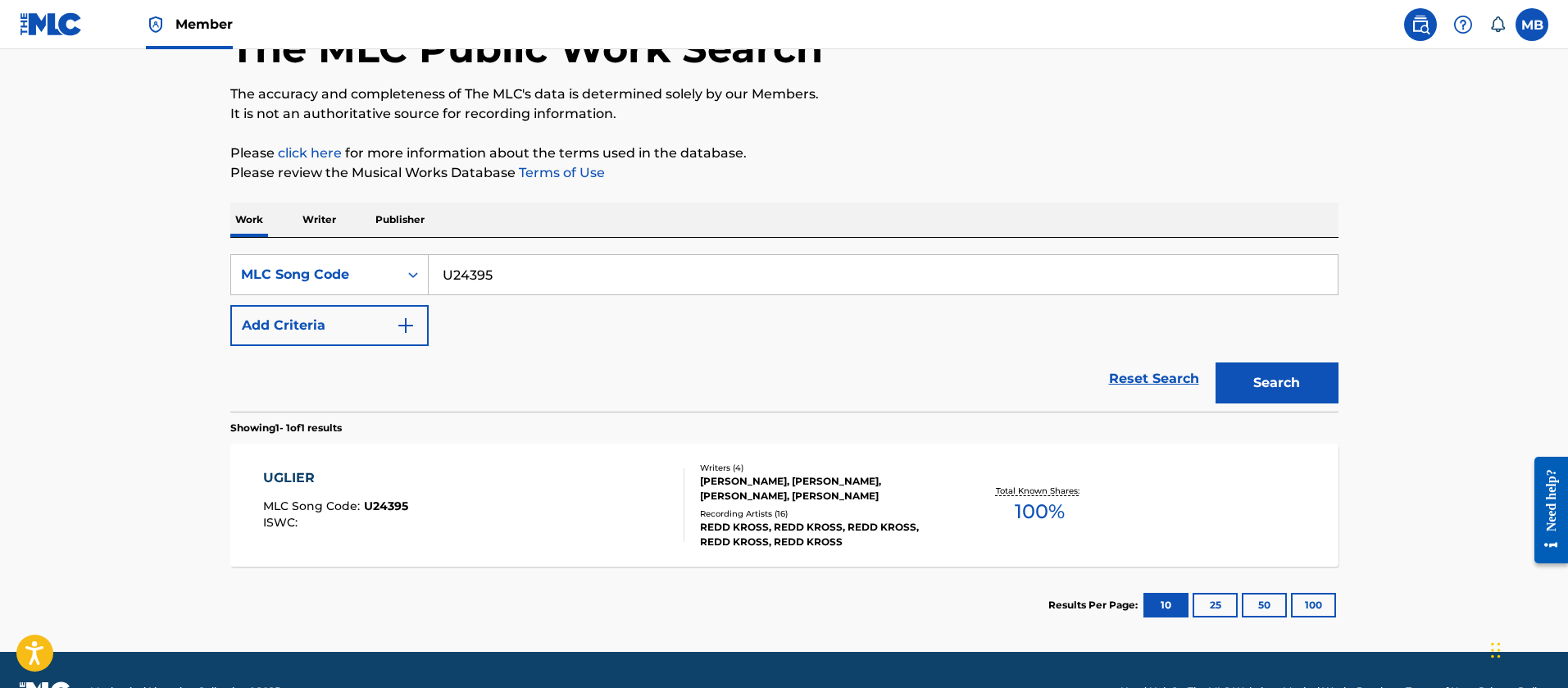
drag, startPoint x: 562, startPoint y: 279, endPoint x: 117, endPoint y: 223, distance: 448.5
click at [184, 238] on main "The MLC Public Work Search The accuracy and completeness of The MLC's data is d…" at bounding box center [784, 295] width 1568 height 714
paste input "WC74D1"
type input "WC74D1"
click at [1216, 362] on button "Search" at bounding box center [1277, 382] width 123 height 41
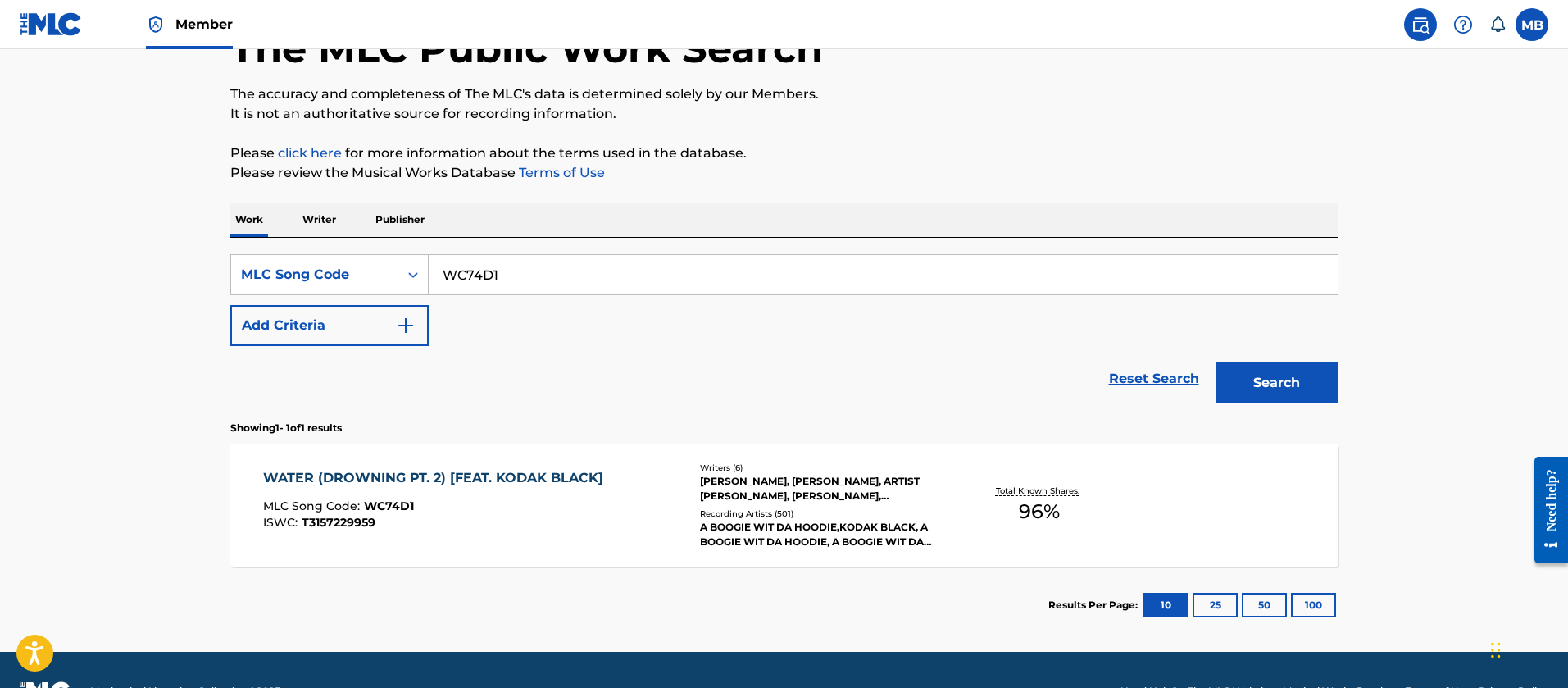
click at [192, 11] on link "Member" at bounding box center [189, 24] width 87 height 49
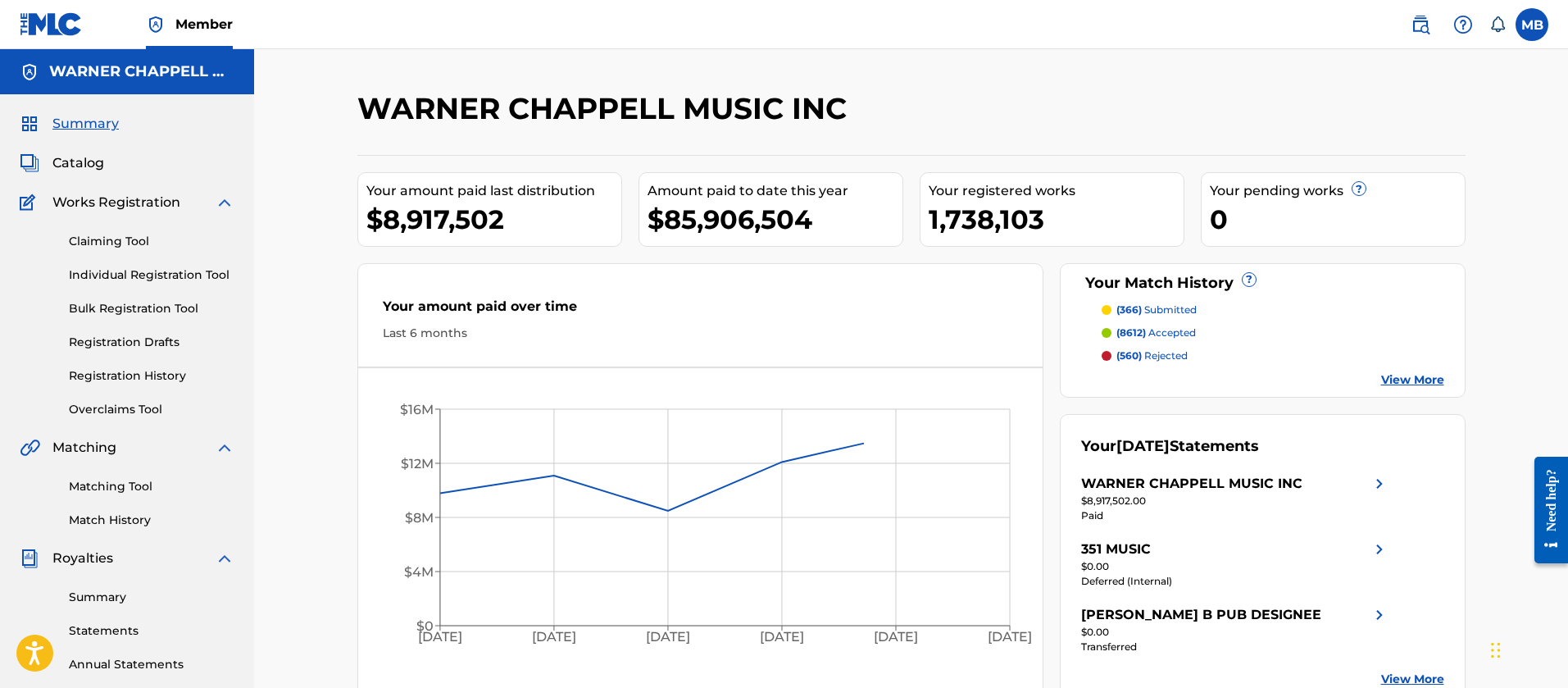
click at [56, 163] on span "Catalog" at bounding box center [78, 163] width 52 height 19
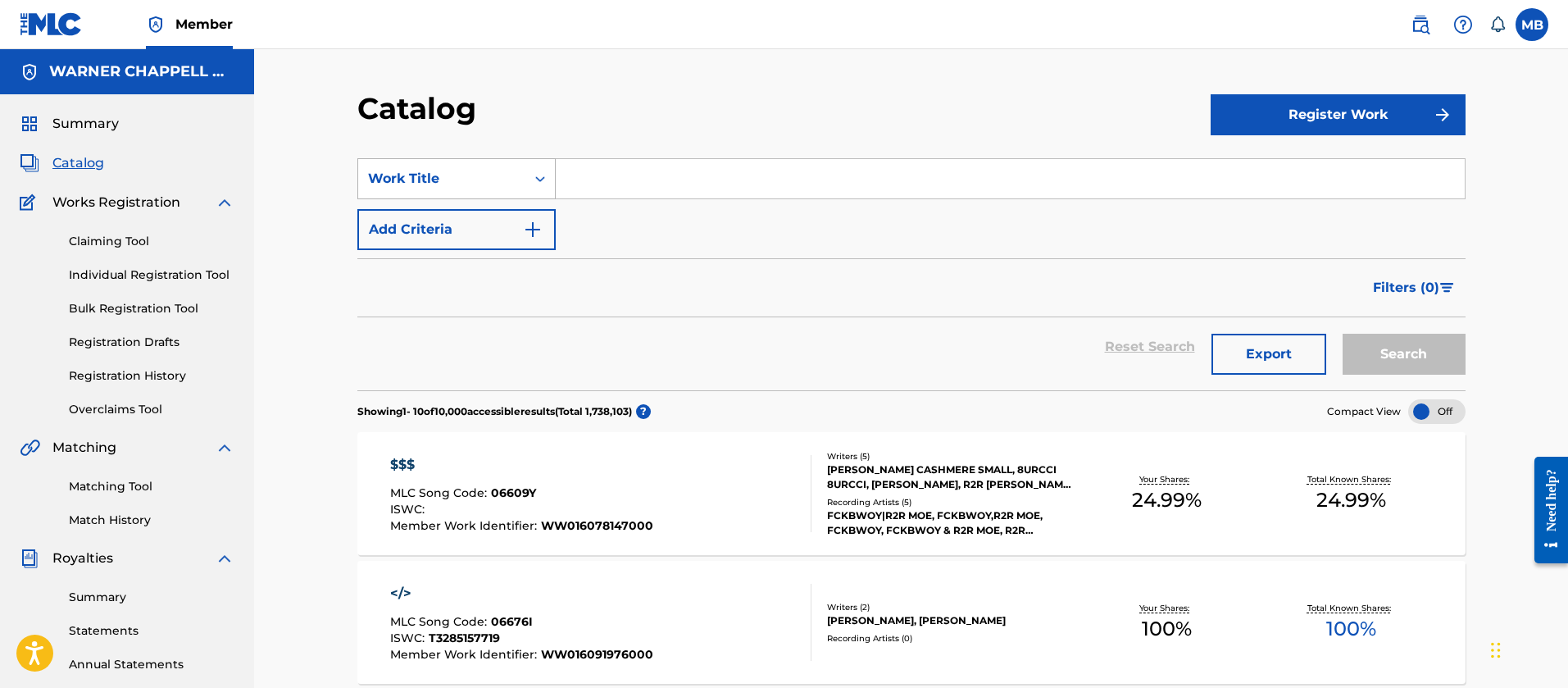
click at [477, 193] on div "Work Title" at bounding box center [441, 178] width 167 height 31
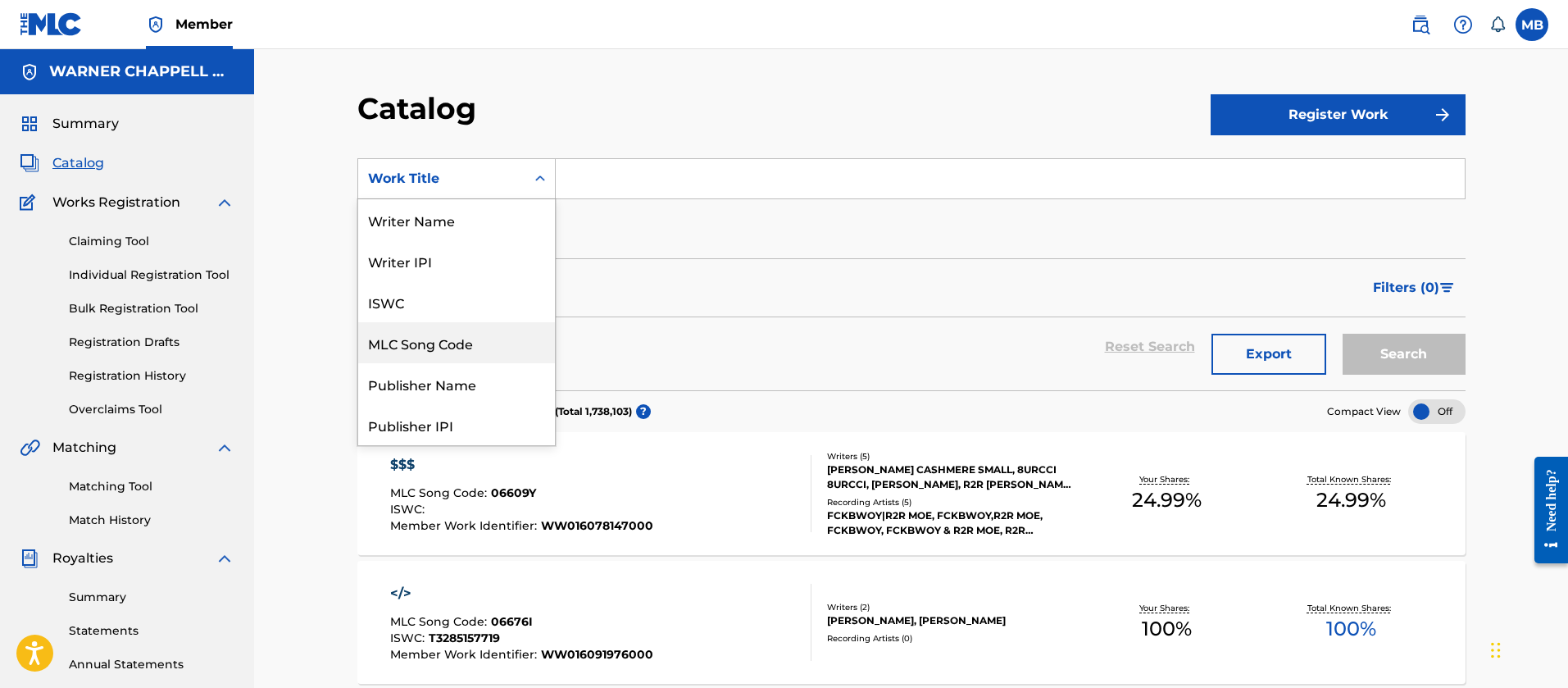
click at [460, 324] on div "MLC Song Code" at bounding box center [456, 343] width 197 height 41
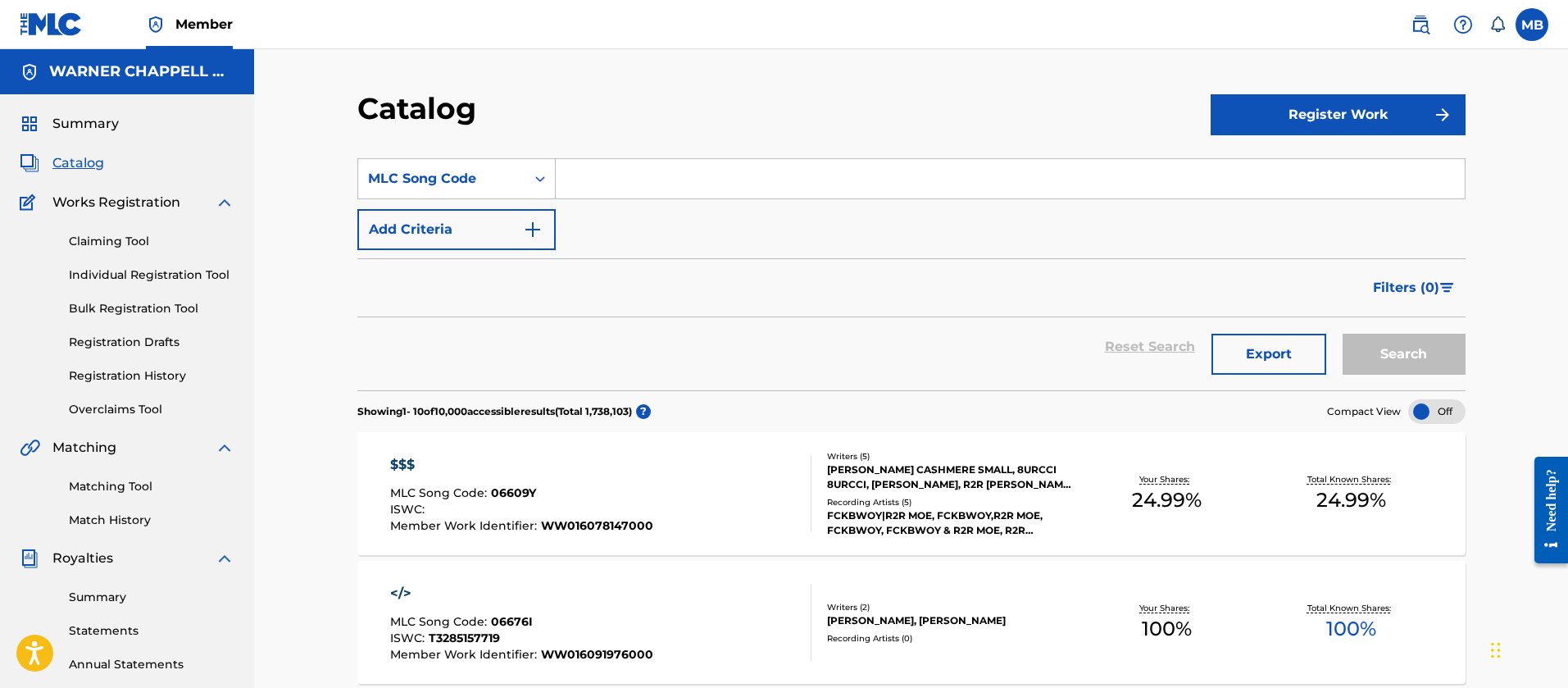
click at [628, 160] on input "Search Form" at bounding box center [1011, 178] width 909 height 40
paste input "WC74D1"
click at [1343, 334] on button "Search" at bounding box center [1404, 354] width 123 height 41
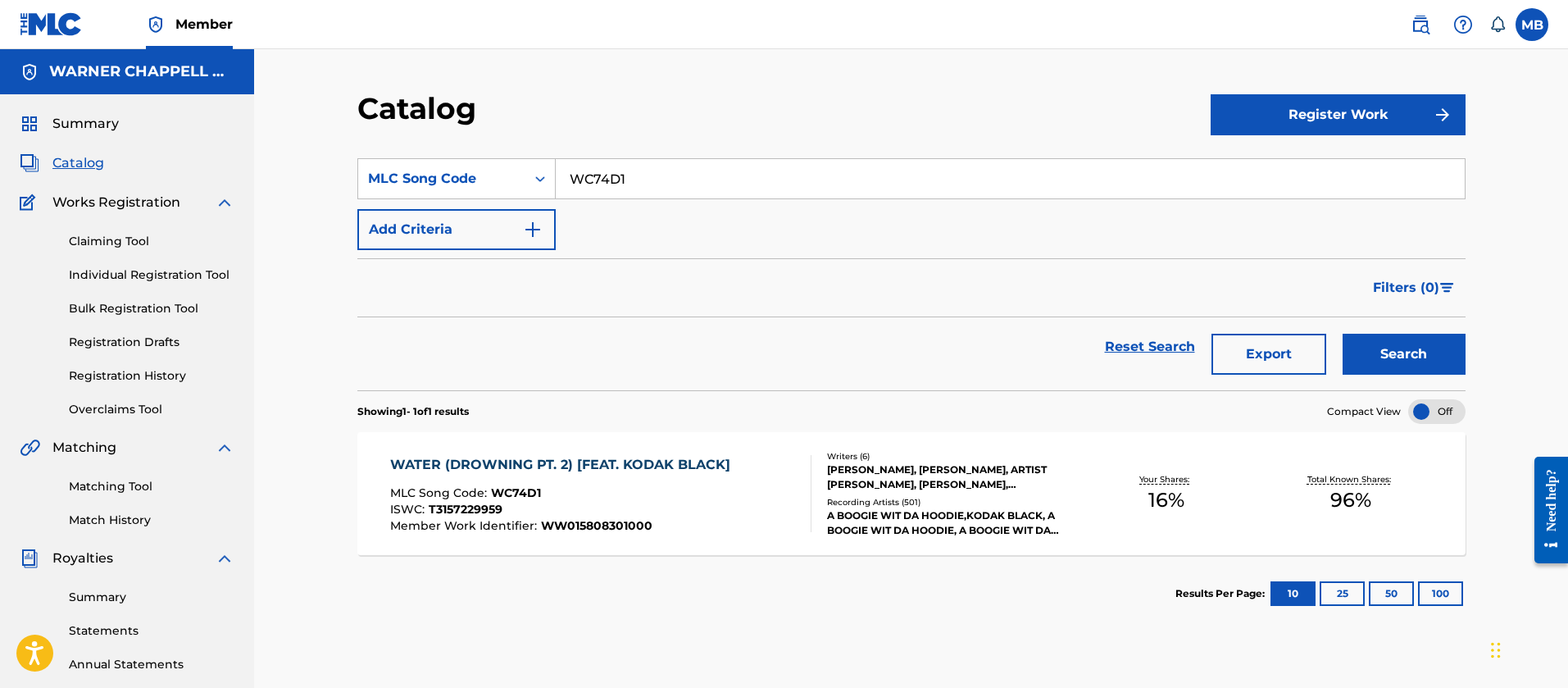
click at [588, 187] on input "WC74D1" at bounding box center [1011, 178] width 909 height 40
paste input "B7B7W"
click at [1343, 334] on button "Search" at bounding box center [1404, 354] width 123 height 41
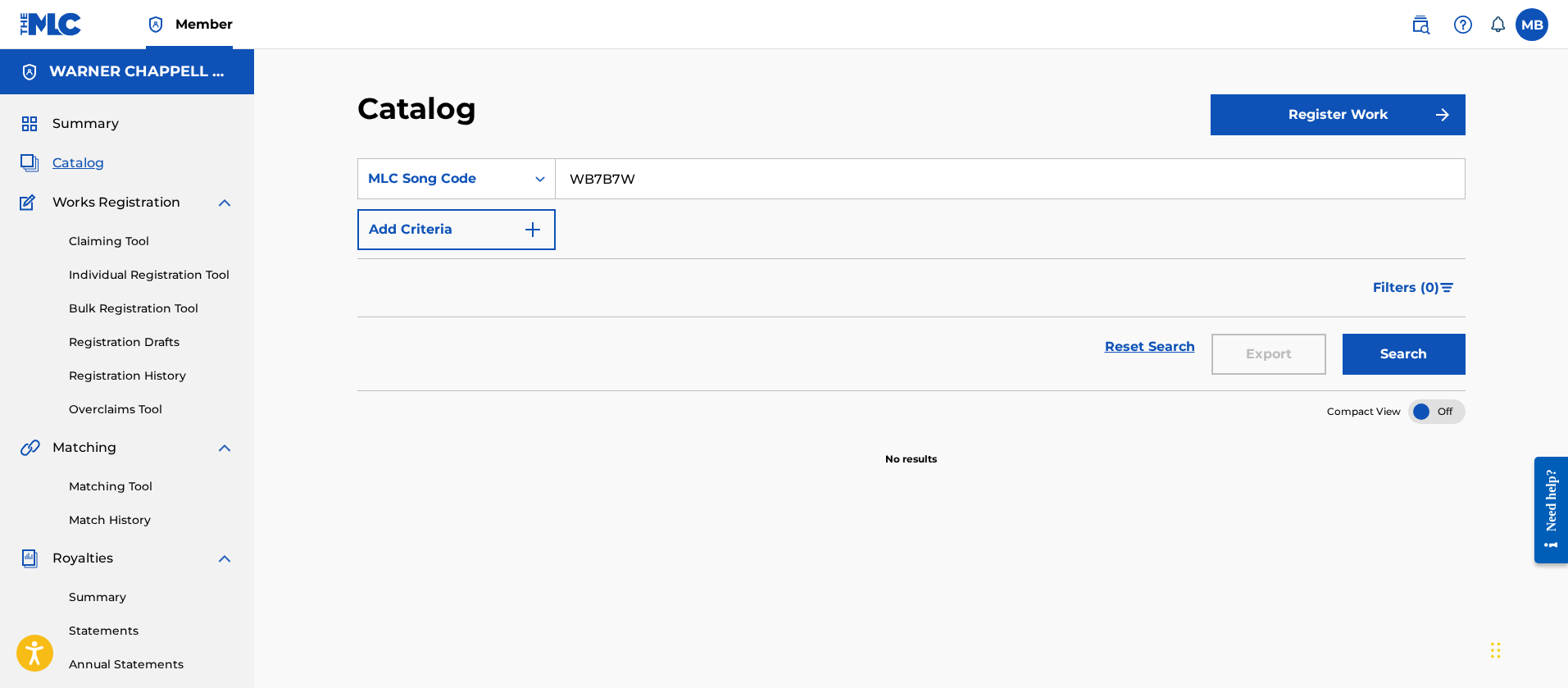
click at [653, 178] on input "WB7B7W" at bounding box center [1011, 178] width 909 height 40
drag, startPoint x: 710, startPoint y: 185, endPoint x: 355, endPoint y: 161, distance: 355.8
click at [399, 173] on div "SearchWithCriteriacc9483ec-845a-4d48-aeb7-653a28cd31ea MLC Song Code WB7B7W" at bounding box center [911, 178] width 1108 height 41
paste input "IV7DL0"
type input "IV7DL0"
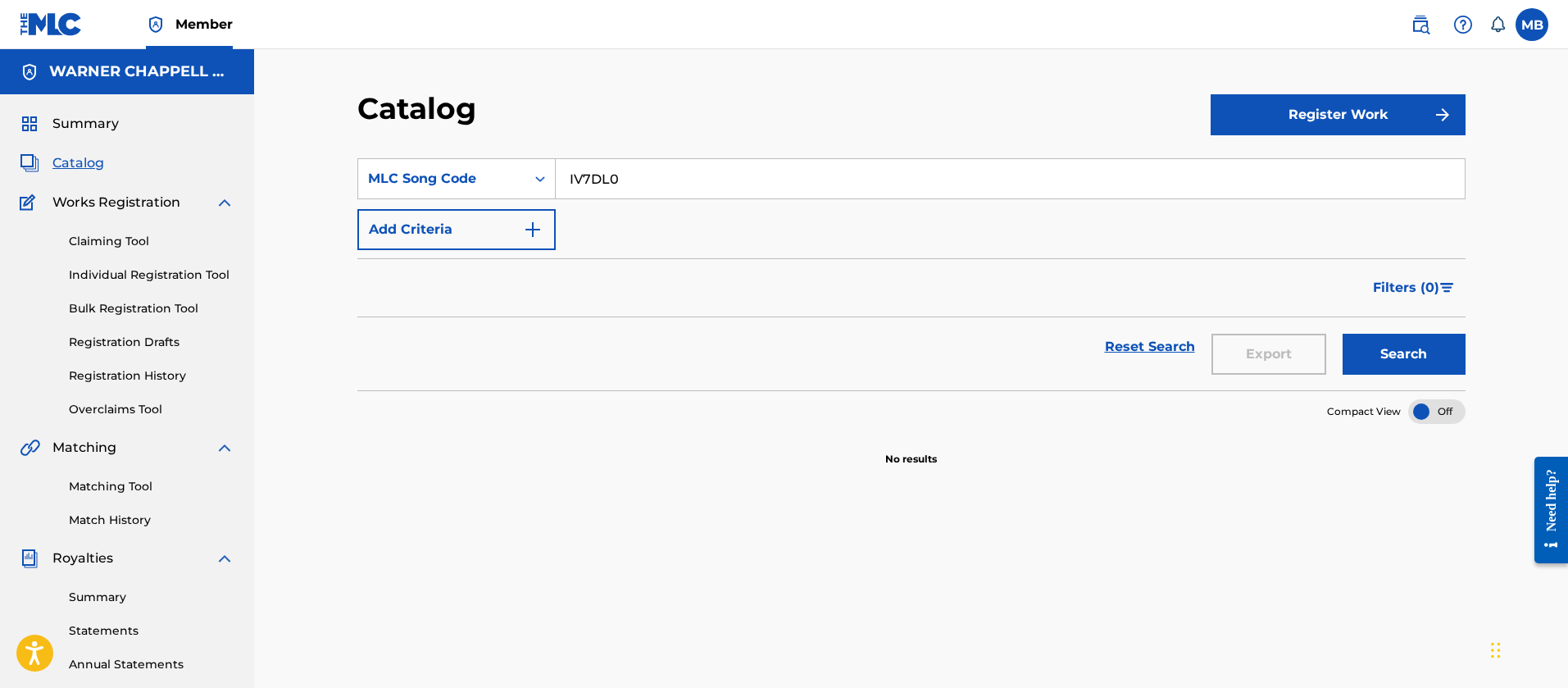
click at [1343, 334] on button "Search" at bounding box center [1404, 354] width 123 height 41
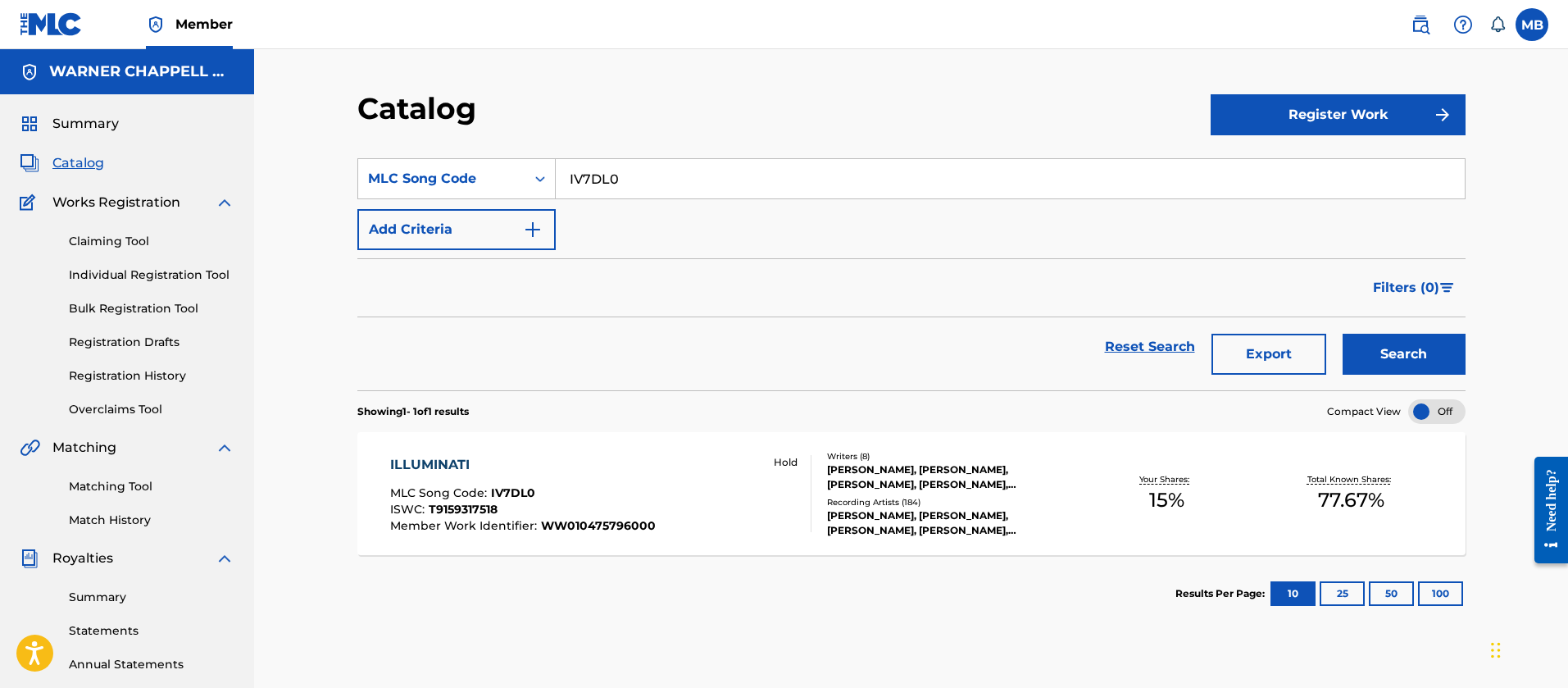
click at [682, 502] on div "ILLUMINATI MLC Song Code : IV7DL0 ISWC : T9159317518 Member Work Identifier : W…" at bounding box center [600, 493] width 421 height 77
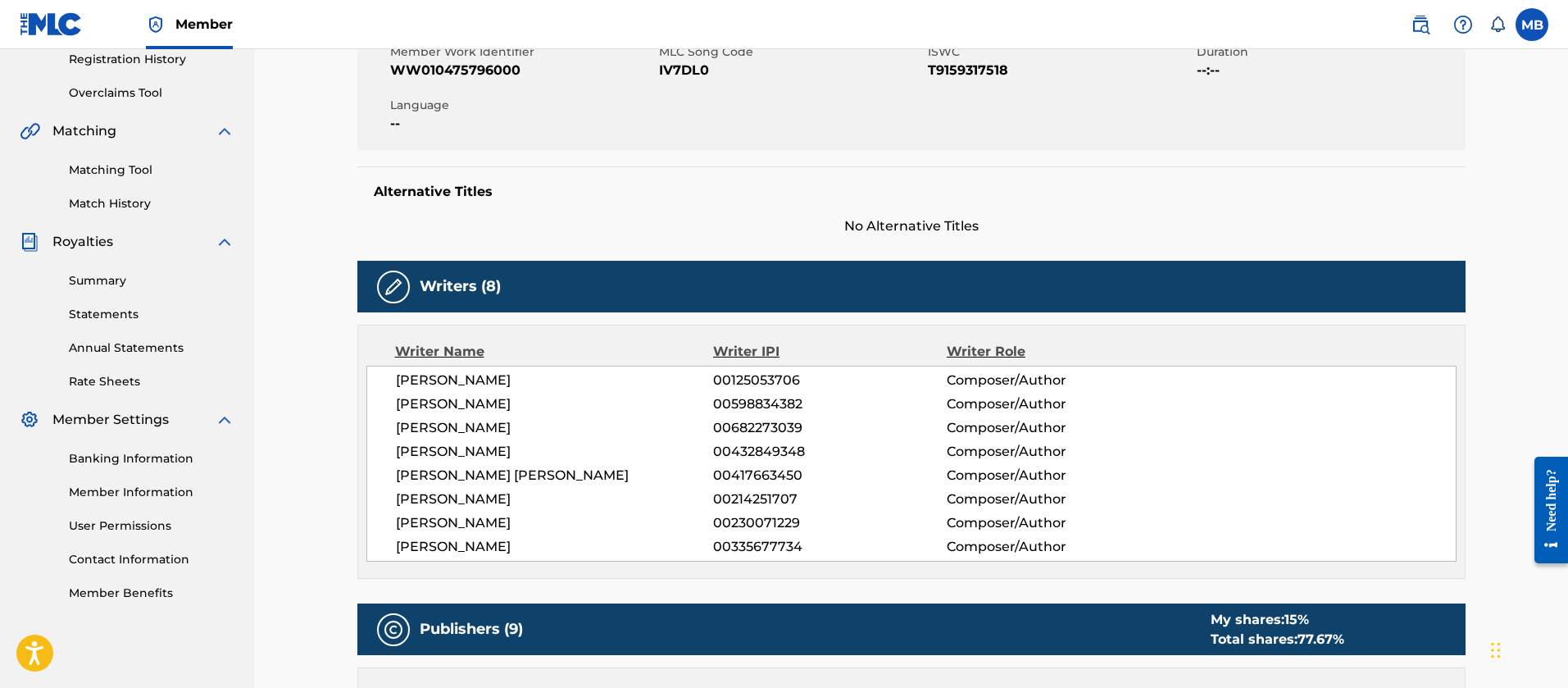
scroll to position [206, 0]
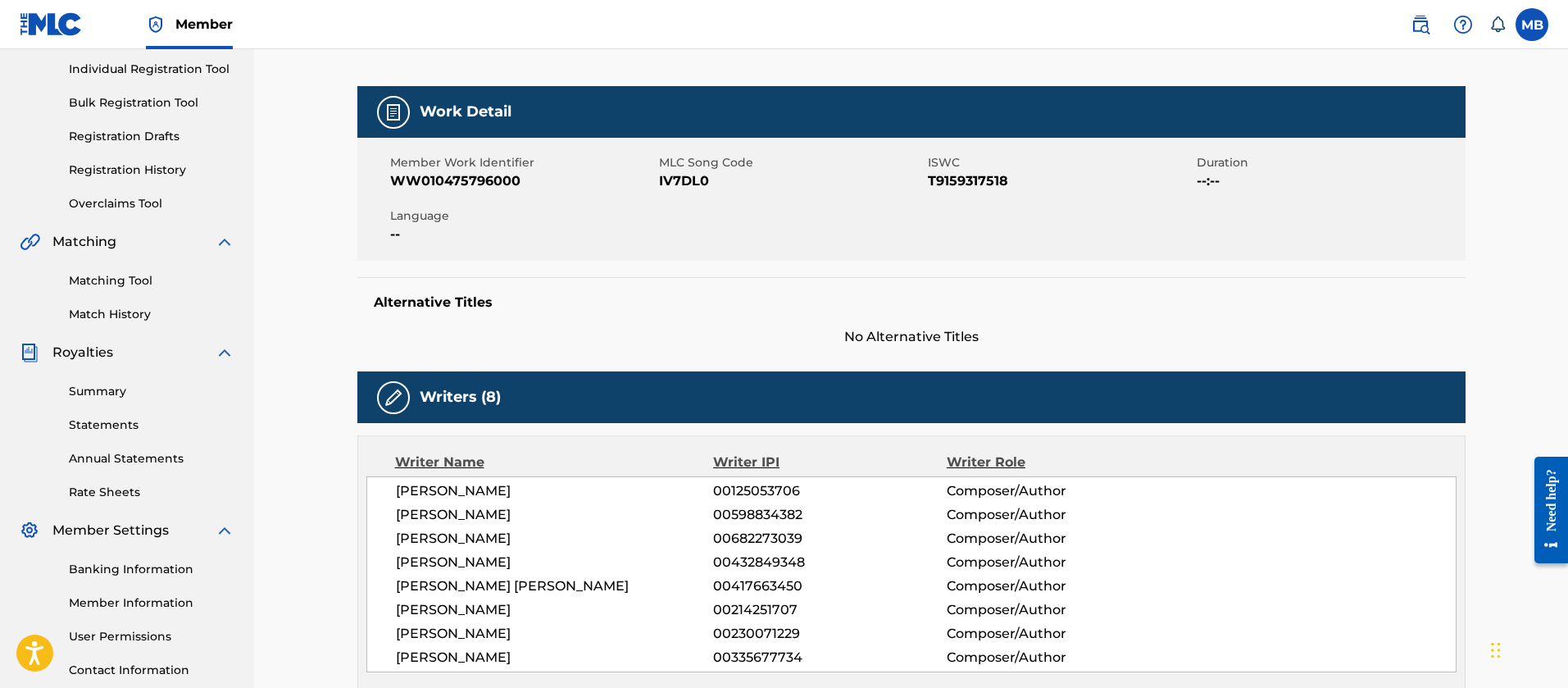
click at [477, 170] on span "Member Work Identifier" at bounding box center [523, 163] width 265 height 18
click at [465, 185] on span "WW010475796000" at bounding box center [523, 181] width 265 height 19
copy span "WW010475796000"
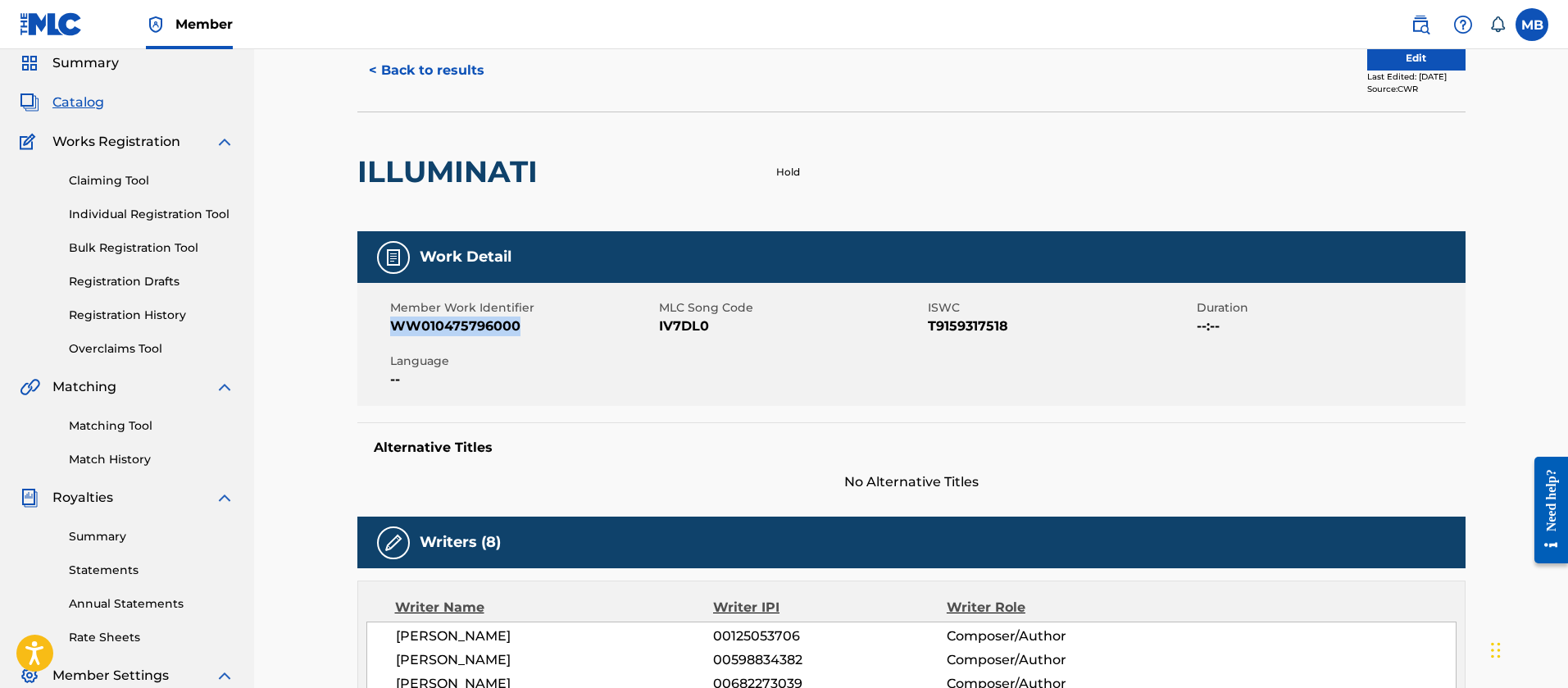
scroll to position [0, 0]
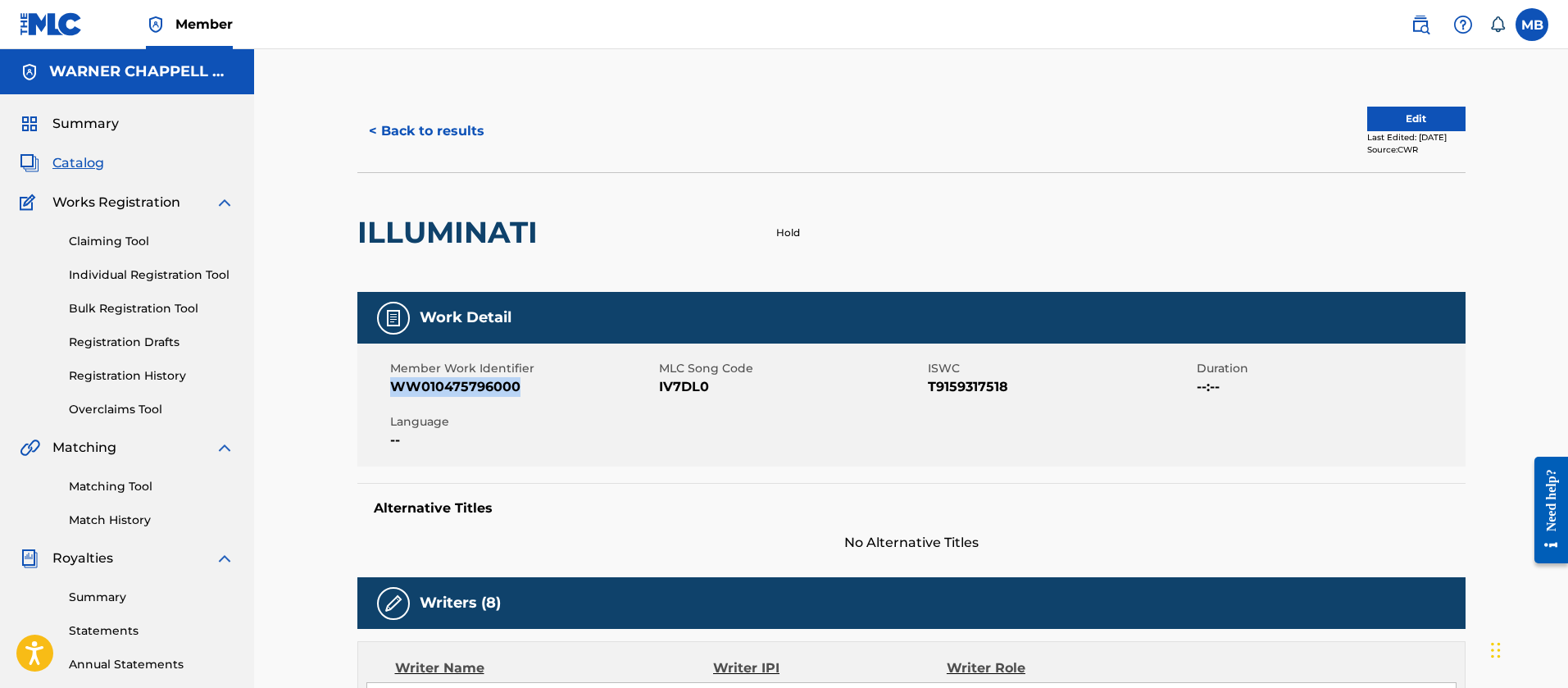
click at [475, 143] on button "< Back to results" at bounding box center [426, 131] width 139 height 41
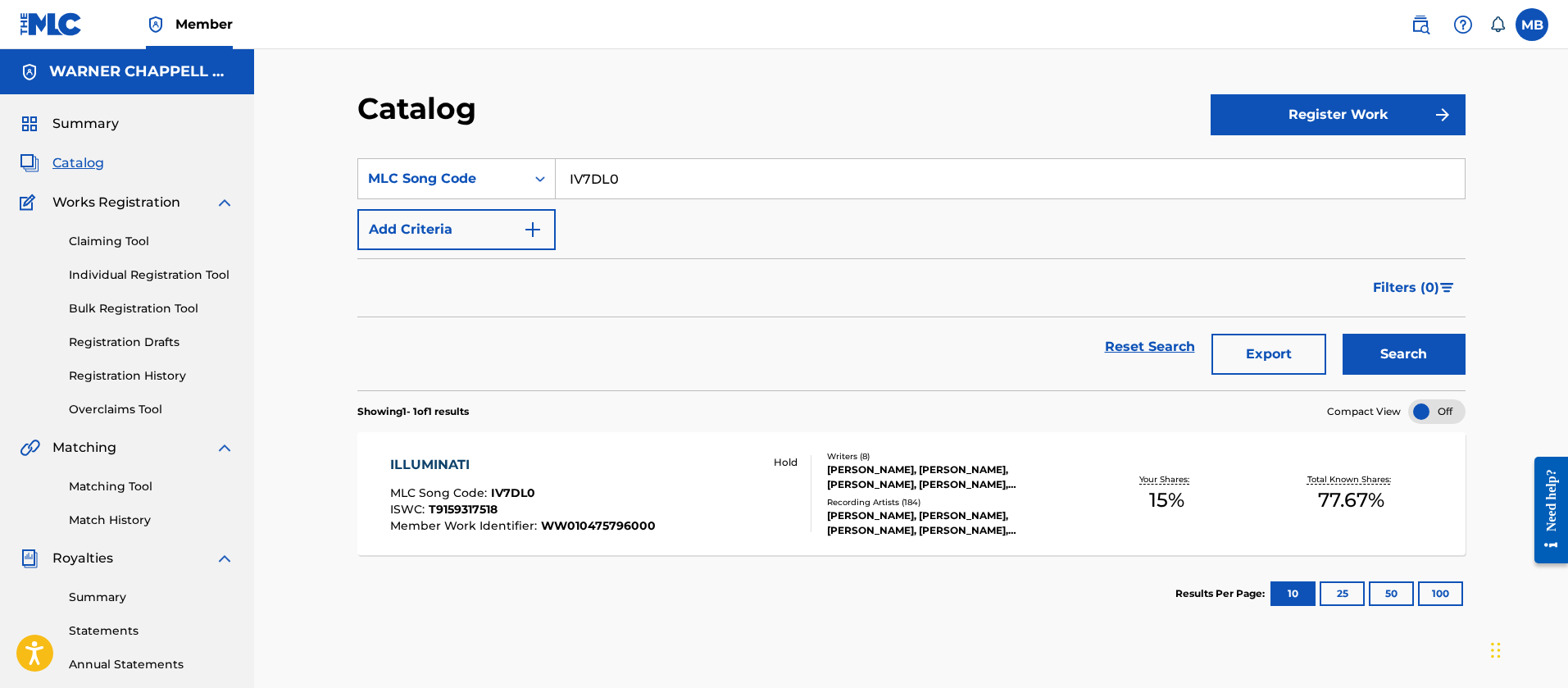
drag, startPoint x: 621, startPoint y: 174, endPoint x: 319, endPoint y: 137, distance: 304.3
click at [368, 149] on section "SearchWithCriteriacc9483ec-845a-4d48-aeb7-653a28cd31ea MLC Song Code IV7DL0 Add…" at bounding box center [911, 264] width 1108 height 252
paste input "HA2336"
type input "HA2336"
click at [1343, 334] on button "Search" at bounding box center [1404, 354] width 123 height 41
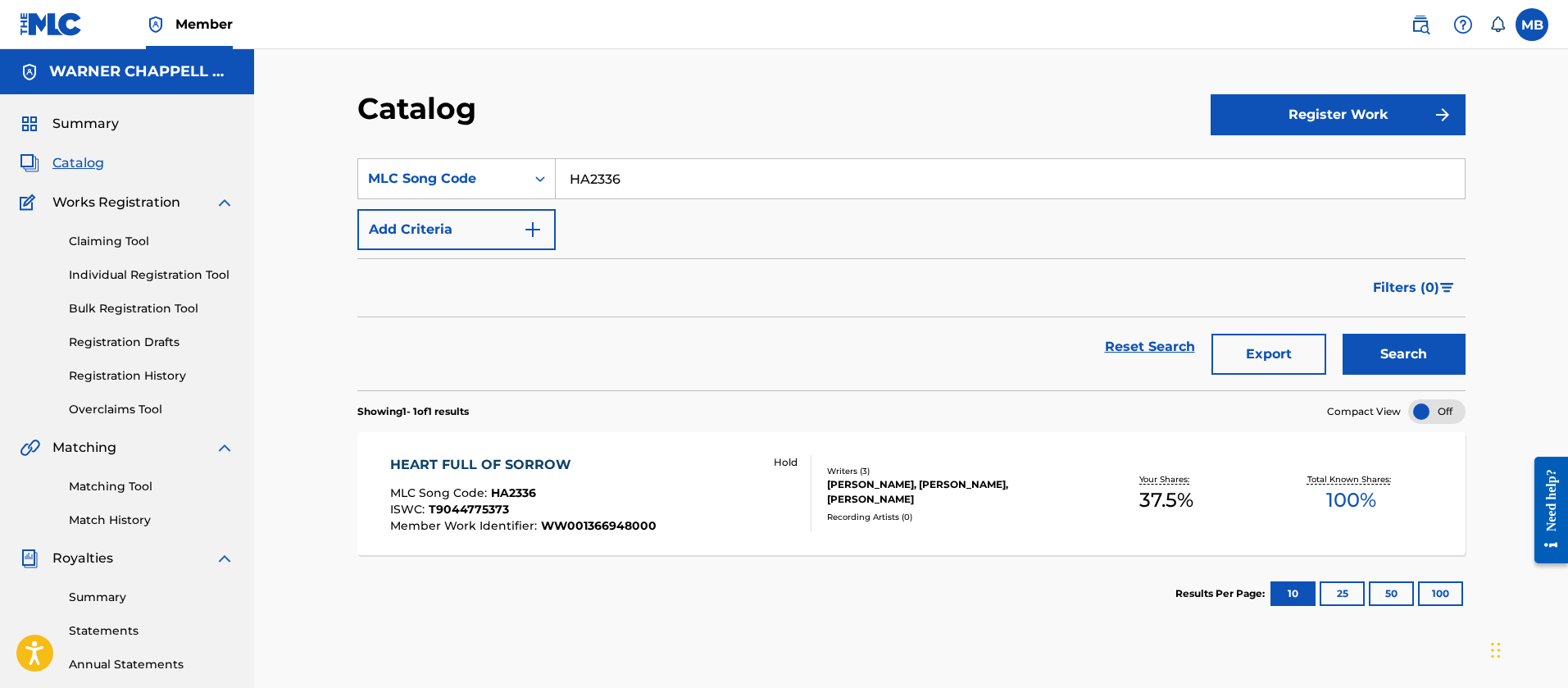
click at [612, 476] on div "HEART FULL OF SORROW MLC Song Code : HA2336 ISWC : T9044775373 Member Work Iden…" at bounding box center [524, 493] width 267 height 77
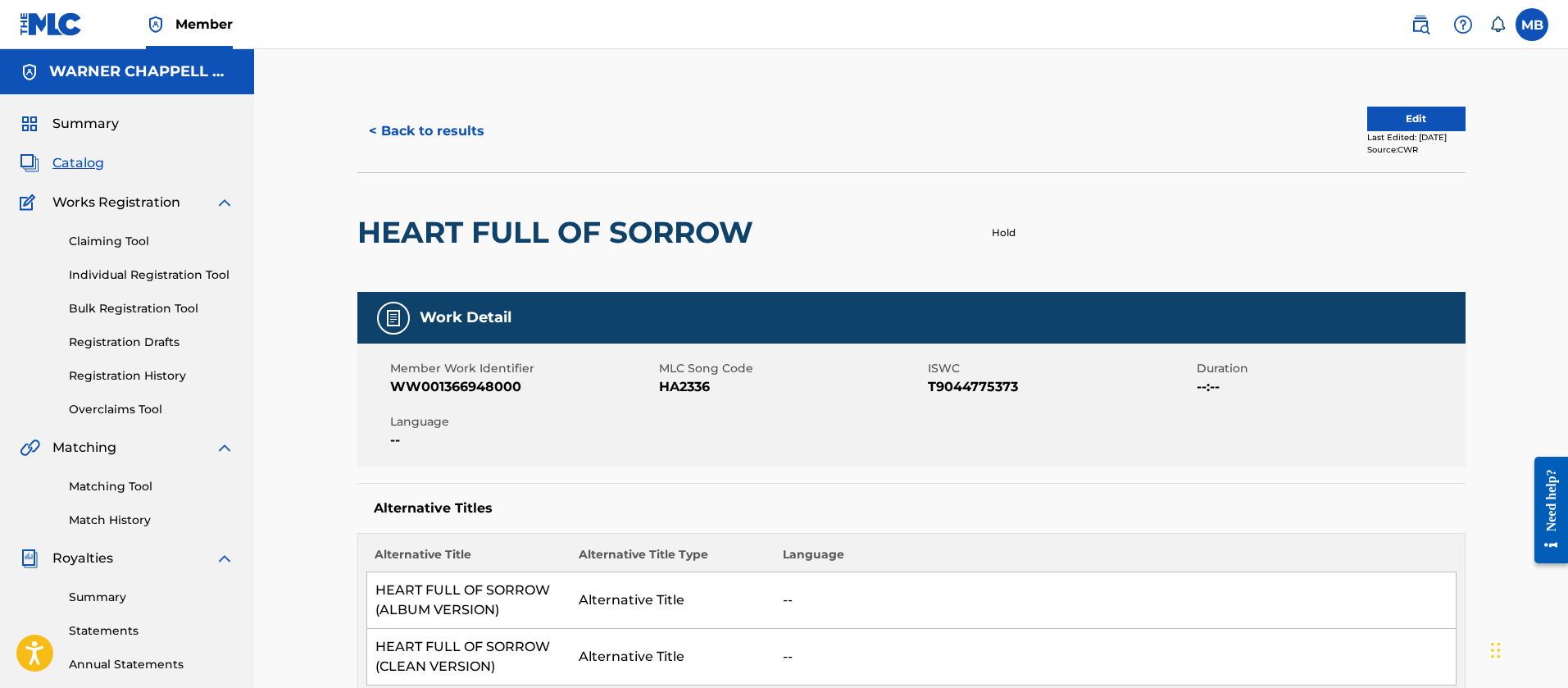
click at [455, 381] on span "WW001366948000" at bounding box center [523, 387] width 265 height 19
copy span "WW001366948000"
